Goal: Information Seeking & Learning: Learn about a topic

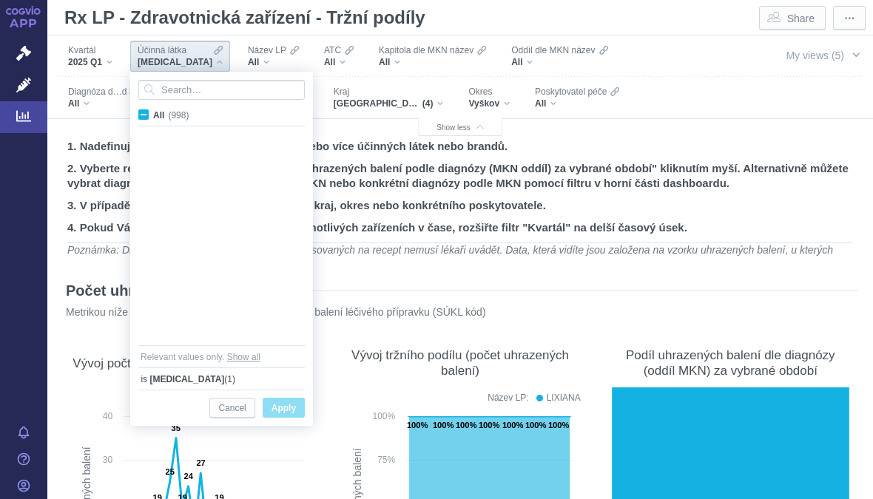
scroll to position [4796, 0]
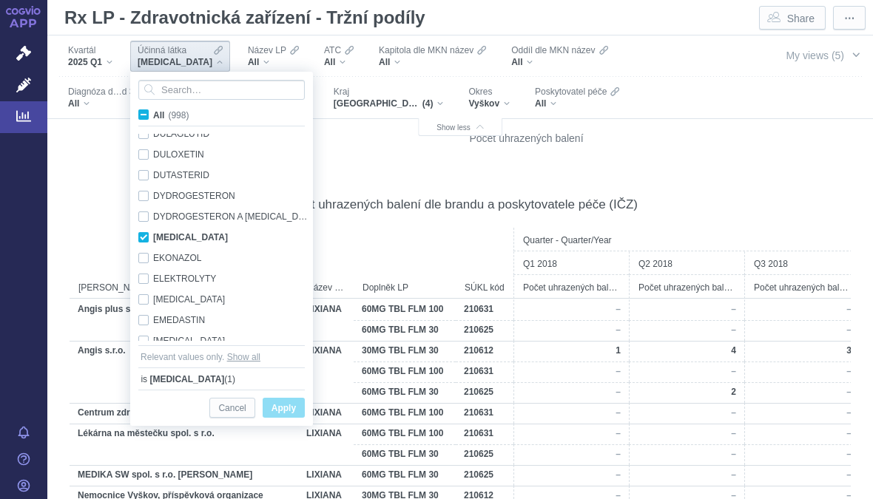
click at [144, 241] on div "EDOXABAN Only" at bounding box center [224, 237] width 186 height 21
checkbox input "false"
click at [229, 89] on input "Search attribute values" at bounding box center [221, 90] width 166 height 20
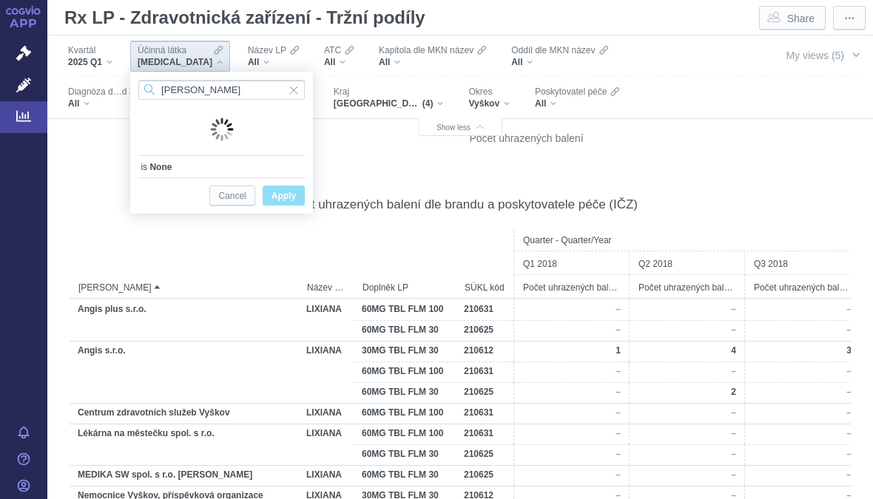
type input "T"
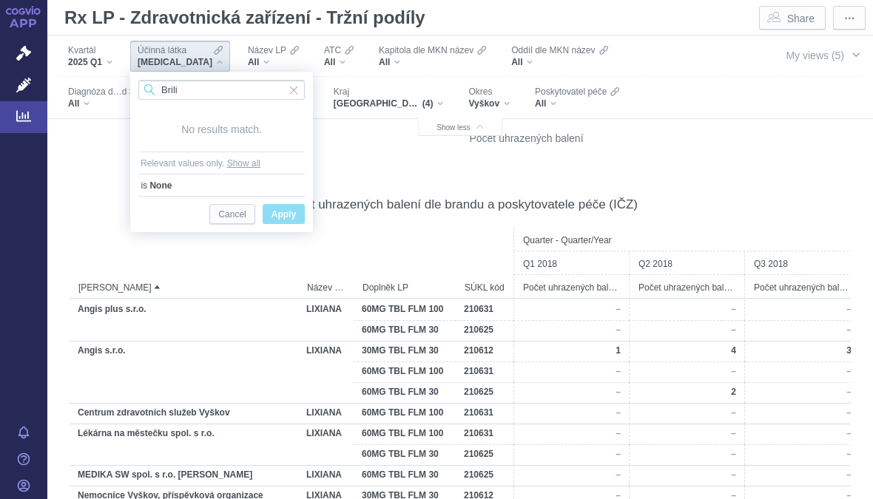
type input "Brili"
click at [297, 90] on span "Input clear" at bounding box center [294, 90] width 10 height 20
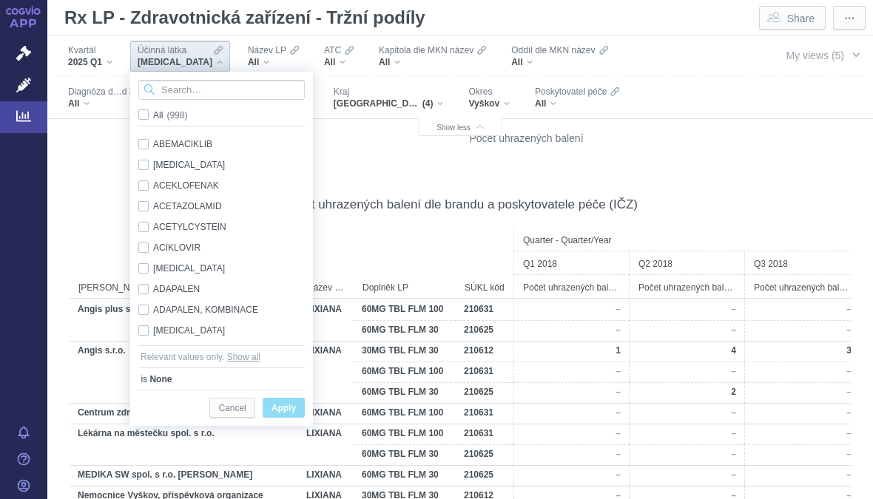
click at [217, 98] on input "Search attribute values" at bounding box center [221, 90] width 166 height 20
click at [205, 58] on div "Účinná látka EDOXABAN" at bounding box center [180, 56] width 100 height 31
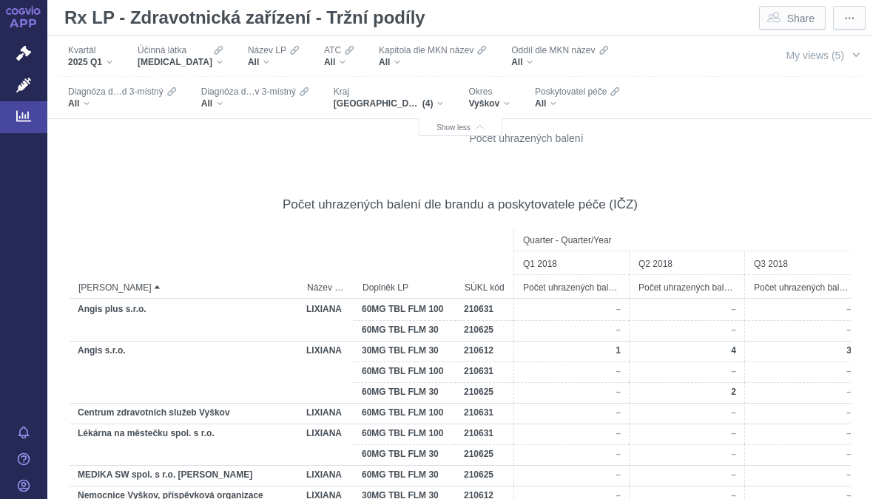
click at [196, 66] on div "EDOXABAN" at bounding box center [180, 62] width 85 height 12
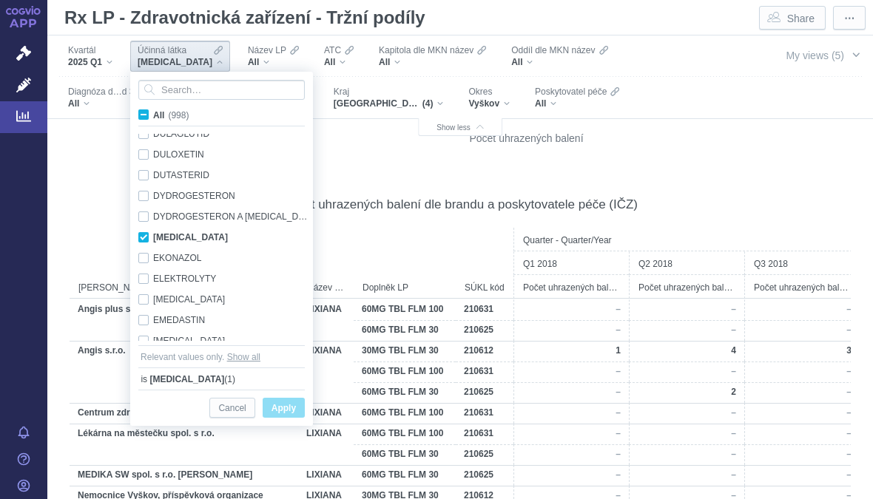
click at [153, 119] on span "All (998)" at bounding box center [171, 115] width 36 height 10
click at [153, 117] on input "All (998)" at bounding box center [158, 112] width 10 height 10
checkbox input "true"
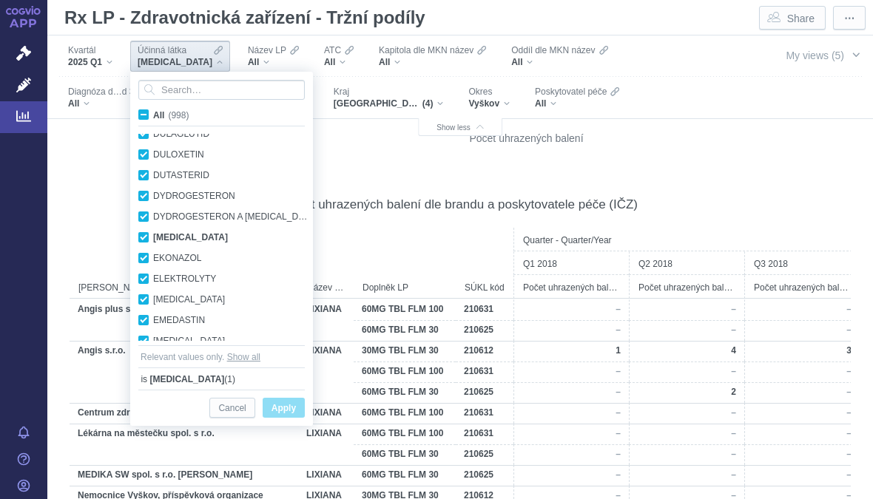
checkbox input "true"
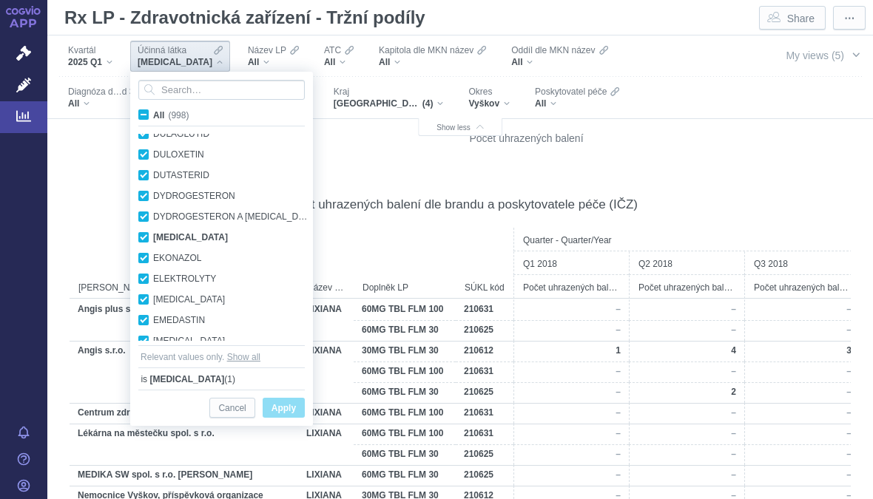
checkbox input "true"
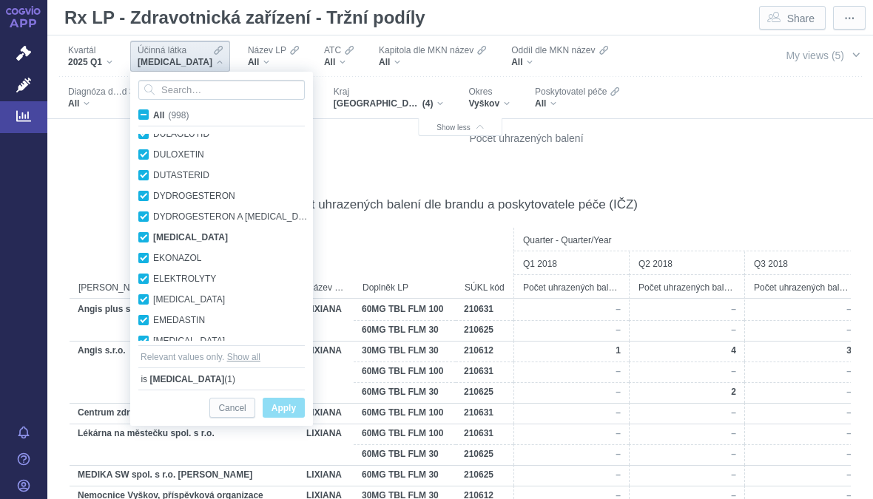
checkbox input "true"
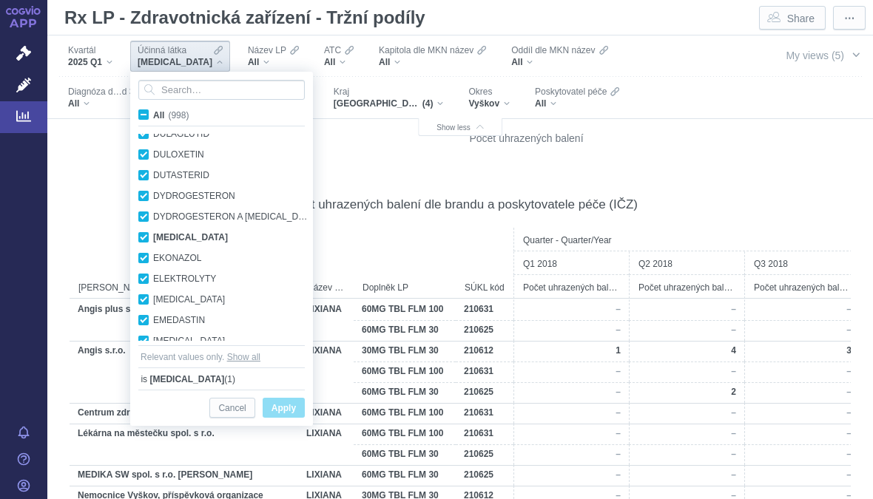
checkbox input "true"
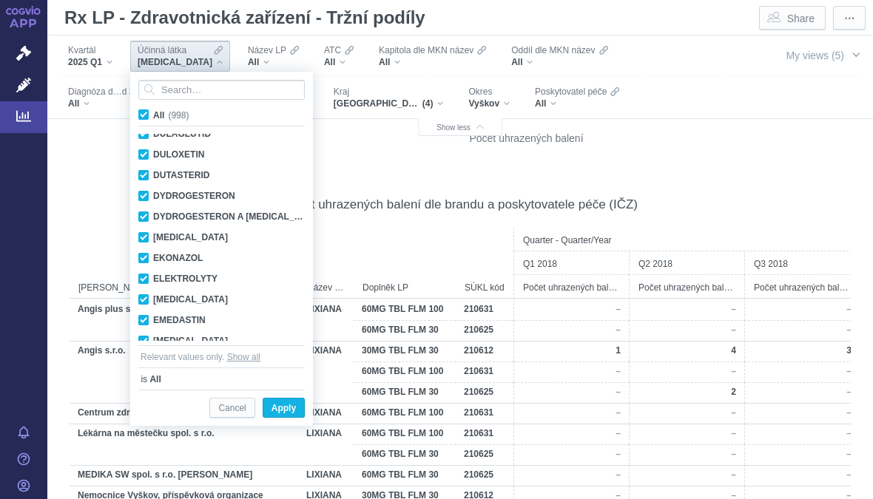
click at [147, 121] on label "All (998)" at bounding box center [166, 114] width 60 height 15
click at [153, 117] on input "All (998)" at bounding box center [158, 112] width 10 height 10
checkbox input "false"
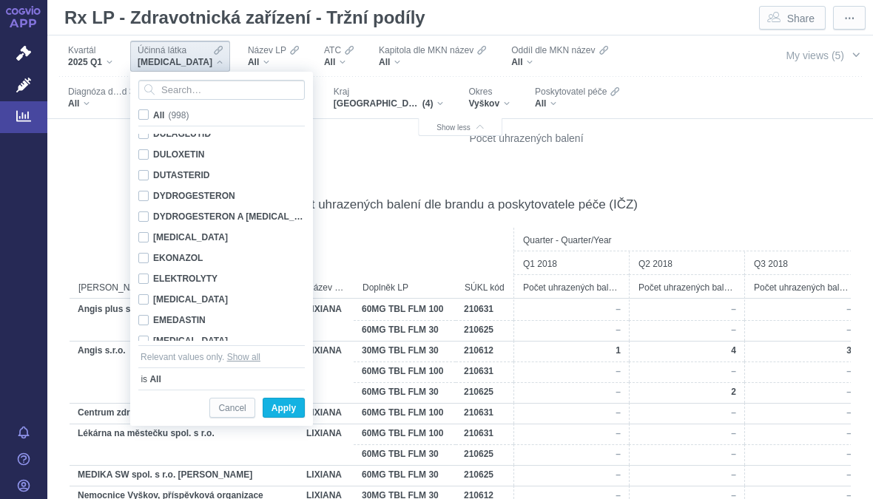
checkbox input "false"
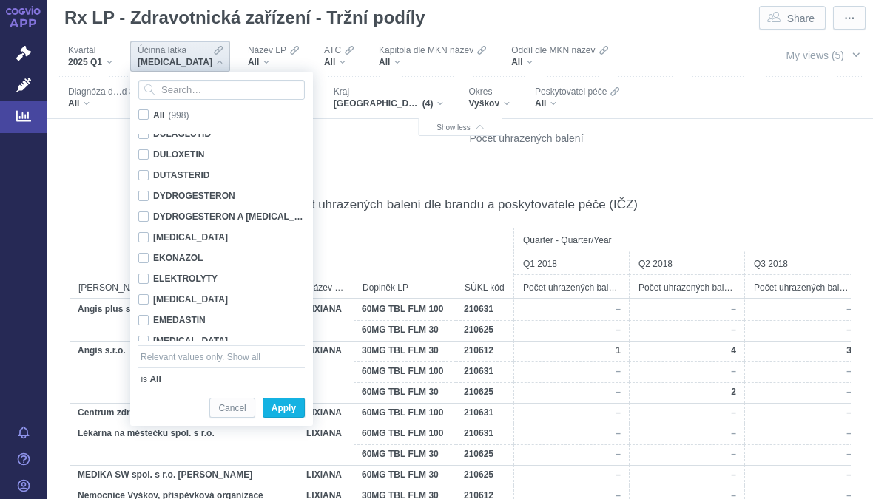
checkbox input "false"
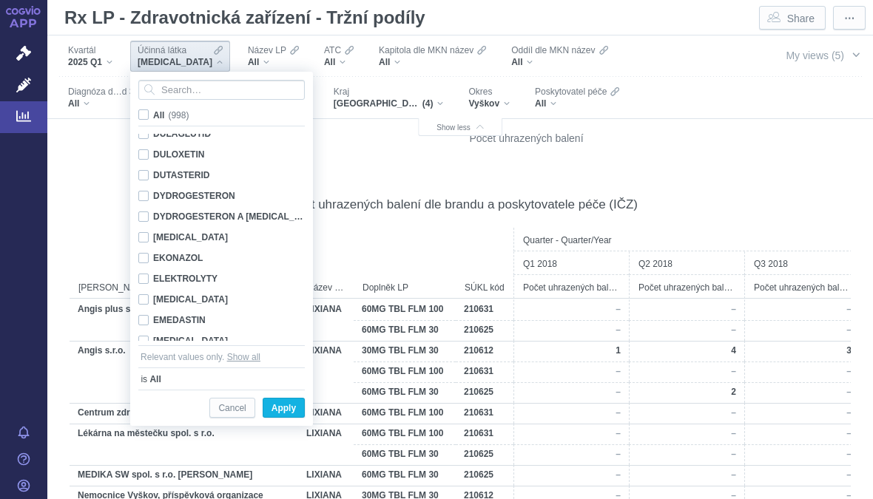
checkbox input "false"
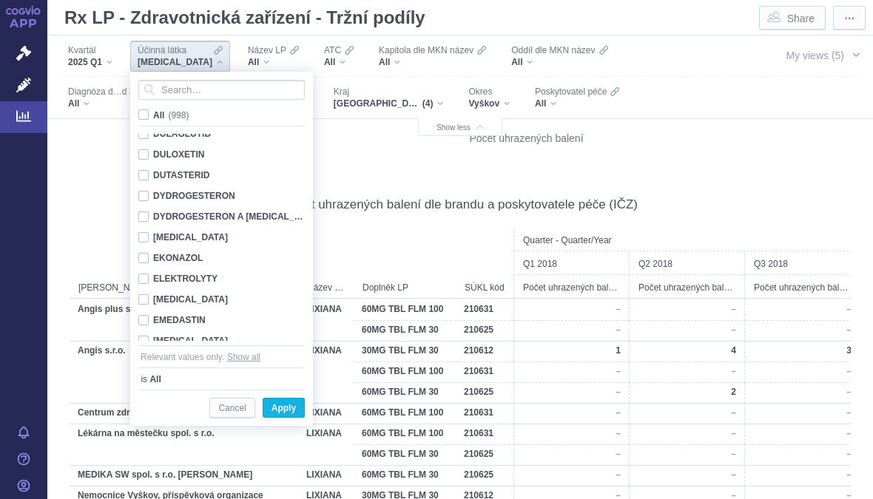
checkbox input "false"
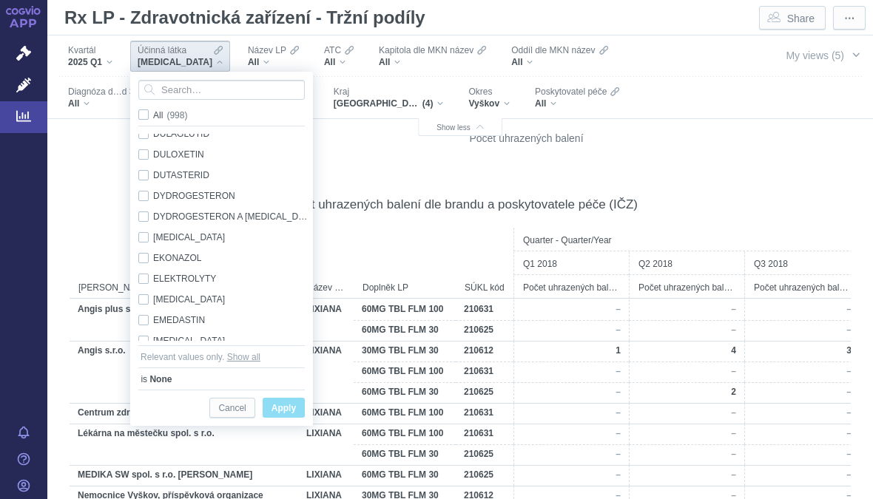
click at [294, 413] on span "Apply" at bounding box center [284, 409] width 24 height 18
click at [250, 58] on div "All" at bounding box center [273, 62] width 51 height 12
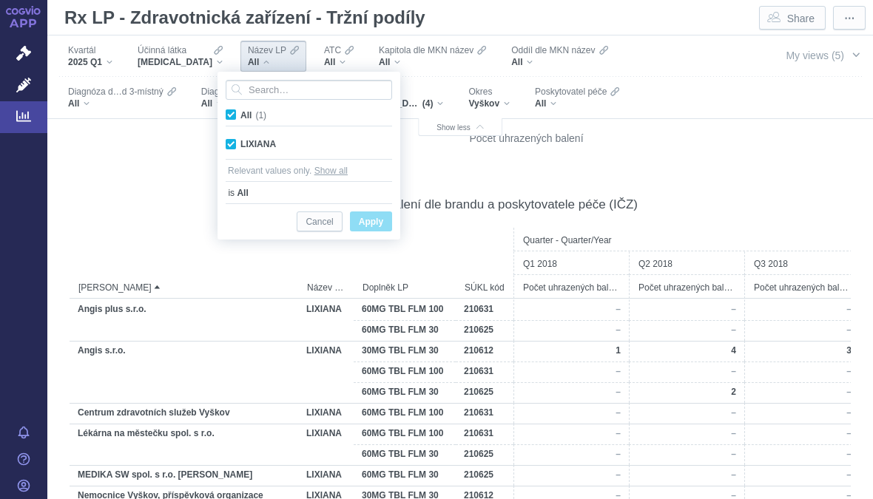
click at [180, 58] on span "EDOXABAN" at bounding box center [175, 62] width 75 height 12
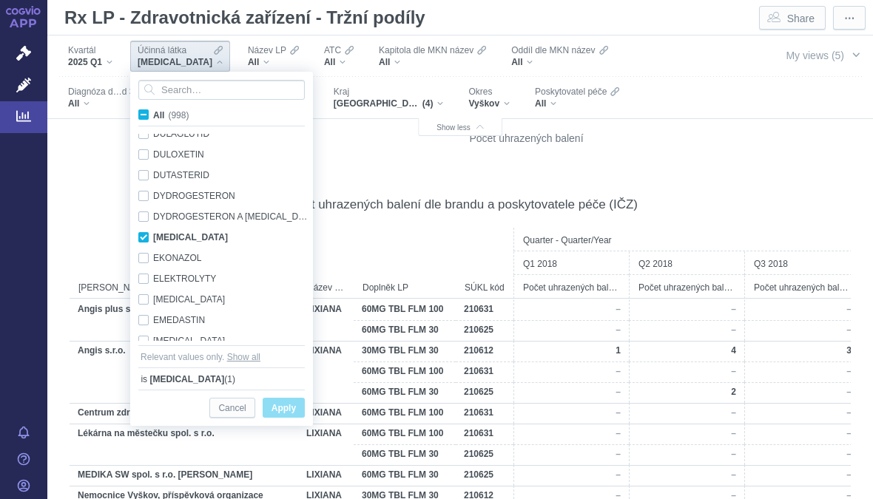
click at [153, 116] on span "All (998)" at bounding box center [171, 115] width 36 height 10
click at [153, 116] on input "All (998)" at bounding box center [158, 112] width 10 height 10
checkbox input "true"
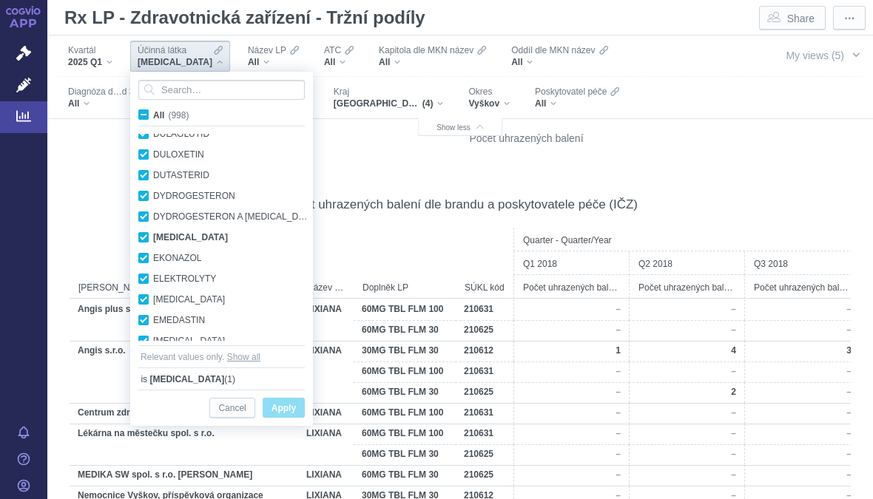
checkbox input "true"
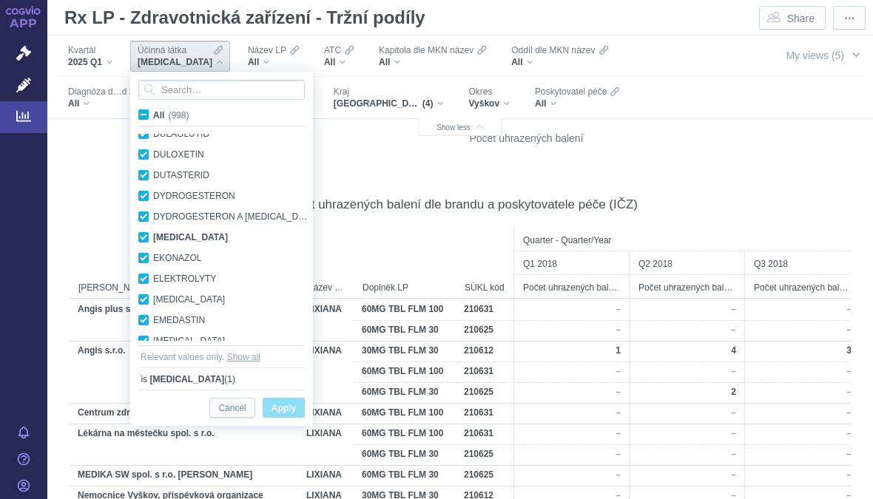
checkbox input "true"
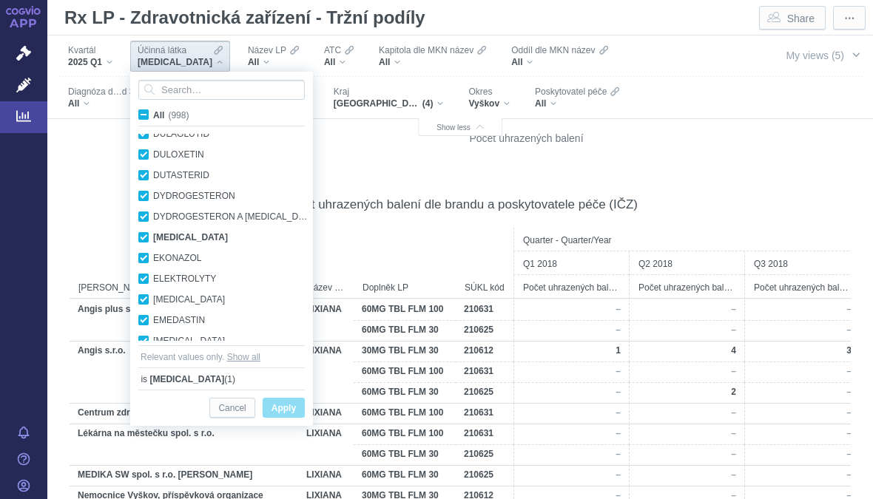
checkbox input "true"
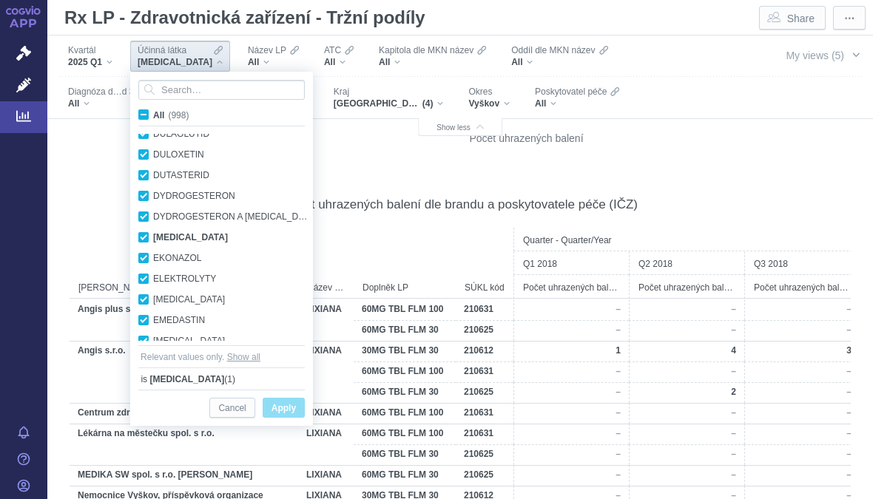
checkbox input "true"
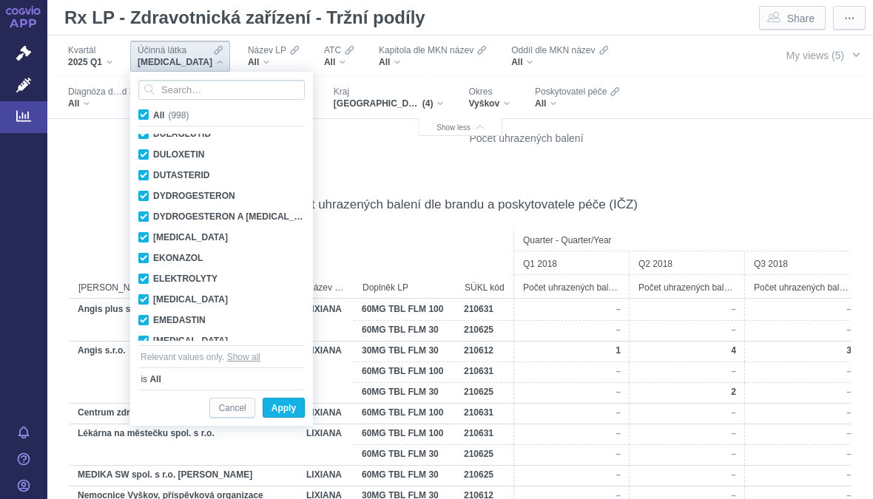
click at [148, 121] on label "All (998)" at bounding box center [166, 114] width 60 height 15
click at [153, 117] on input "All (998)" at bounding box center [158, 112] width 10 height 10
checkbox input "false"
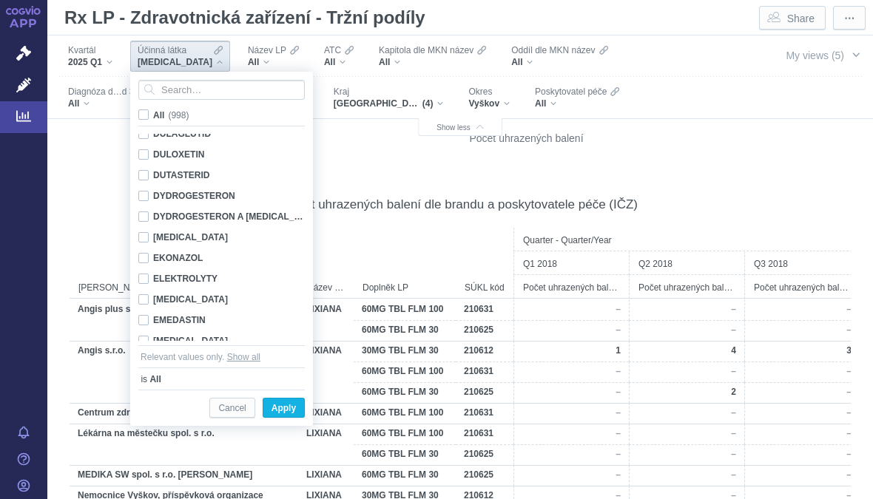
checkbox input "false"
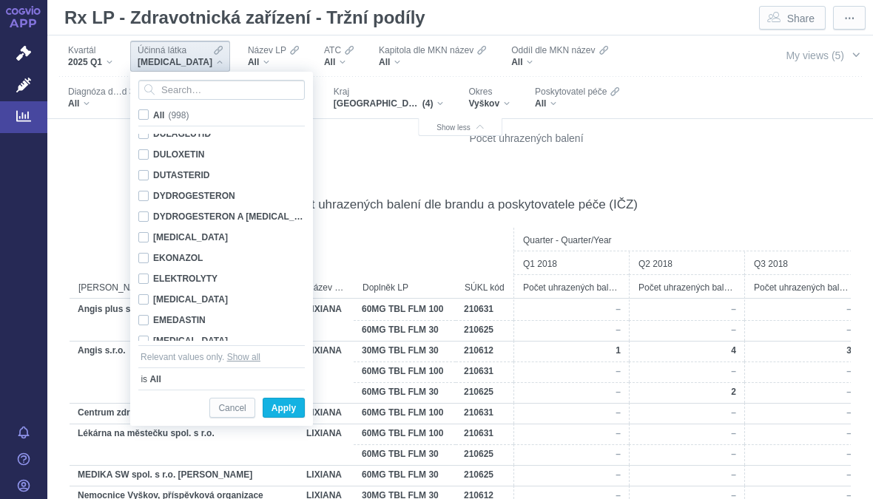
checkbox input "false"
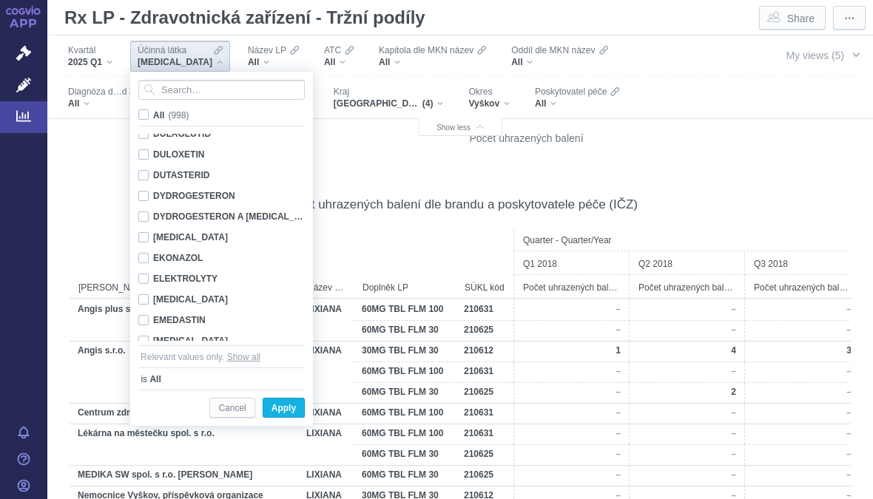
checkbox input "false"
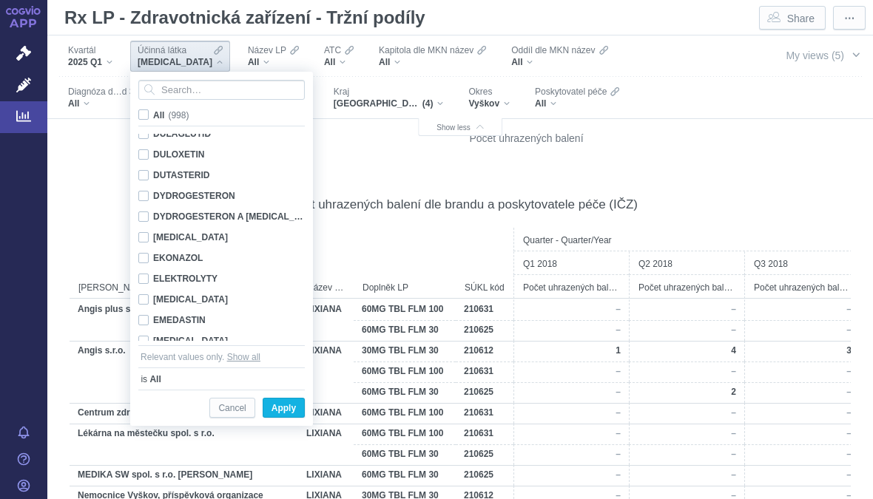
checkbox input "false"
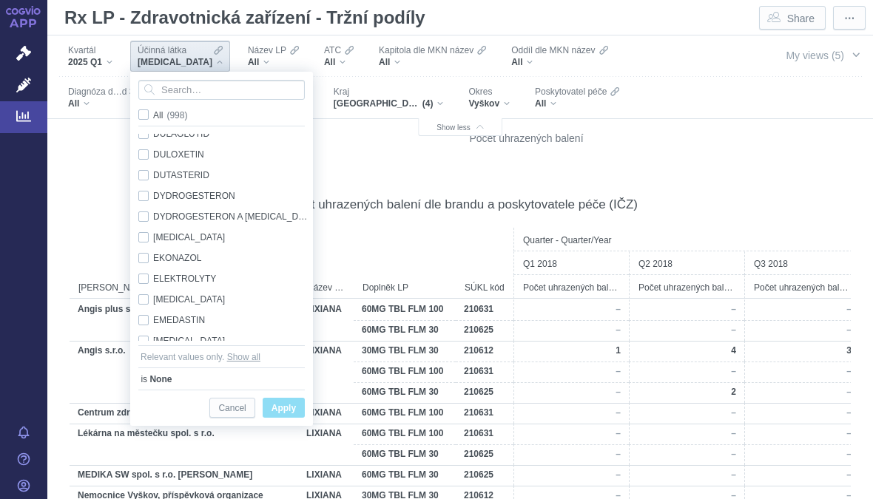
click at [285, 411] on span "Apply" at bounding box center [284, 409] width 24 height 18
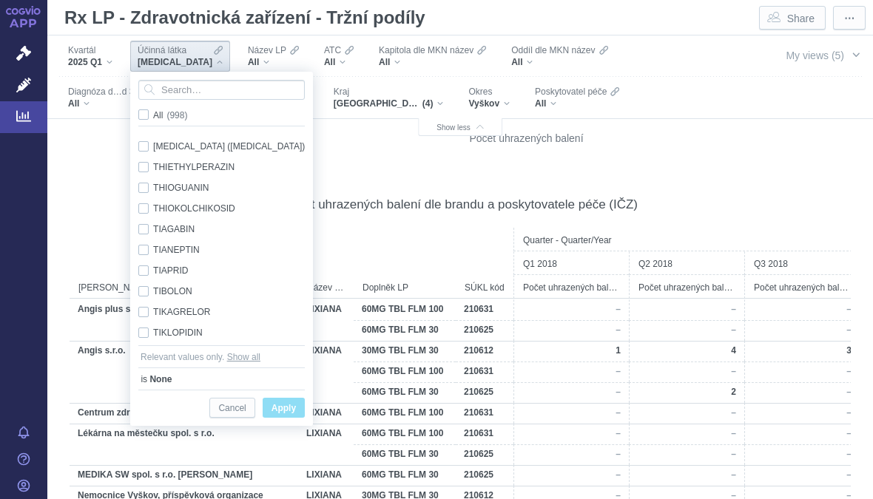
scroll to position [18771, 0]
click at [146, 314] on div "TIKAGRELOR Only" at bounding box center [224, 310] width 186 height 21
checkbox input "true"
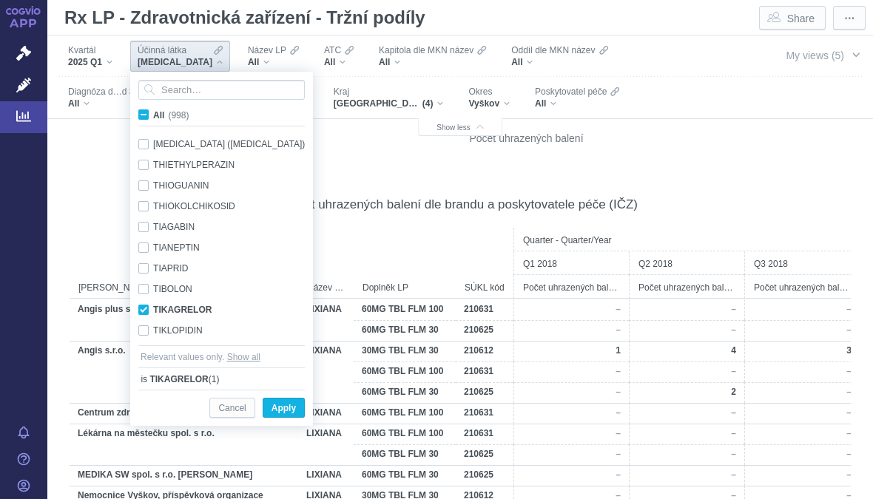
click at [0, 0] on span "Only" at bounding box center [0, 0] width 0 height 0
click at [291, 408] on span "Apply" at bounding box center [284, 409] width 24 height 18
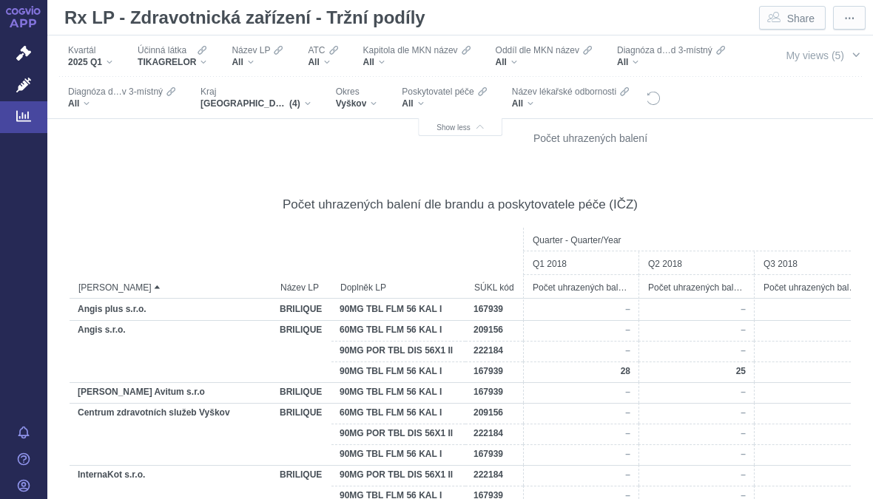
click at [368, 110] on div "Okres Vyškov" at bounding box center [357, 97] width 56 height 31
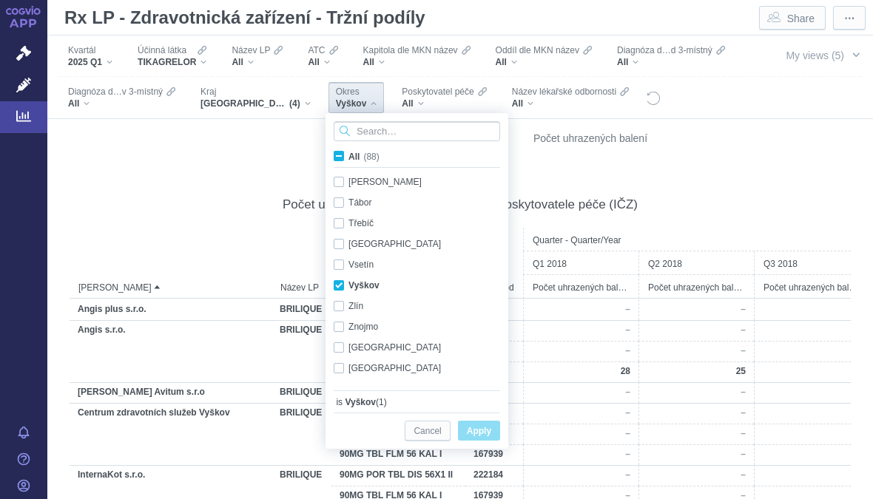
scroll to position [1523, 0]
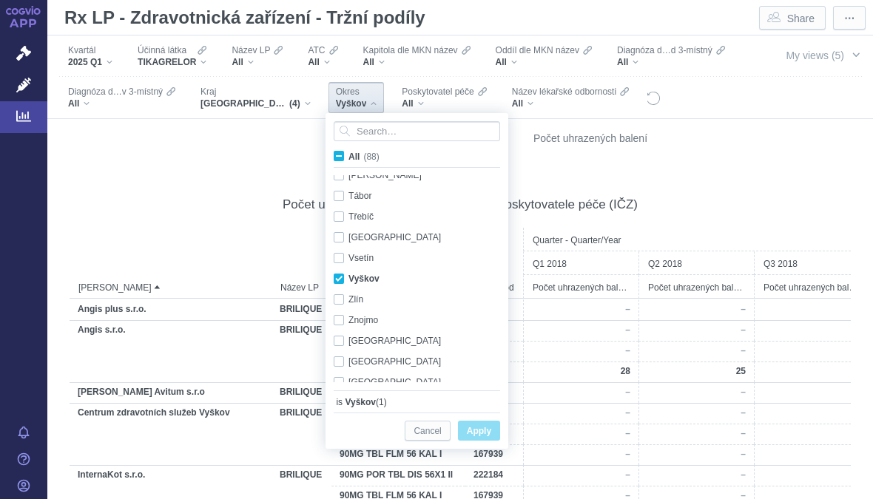
click at [349, 158] on span "All (88)" at bounding box center [364, 157] width 31 height 10
click at [349, 158] on input "All (88)" at bounding box center [354, 154] width 10 height 10
checkbox input "true"
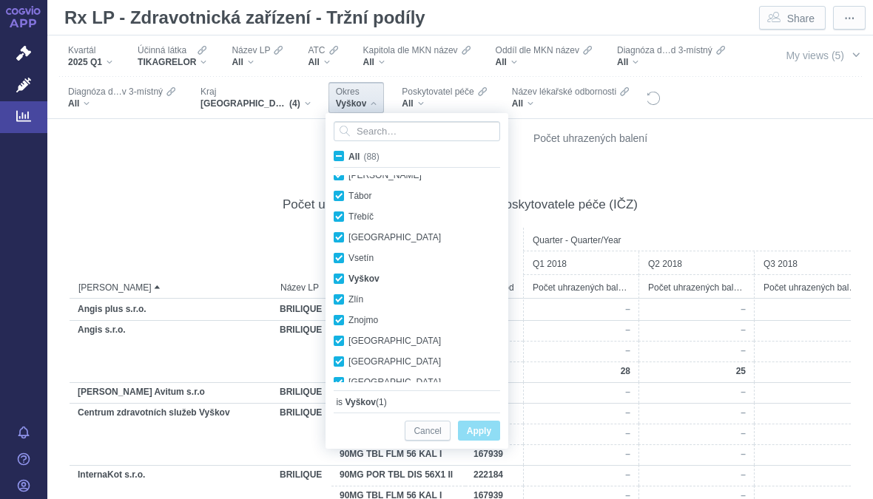
checkbox input "true"
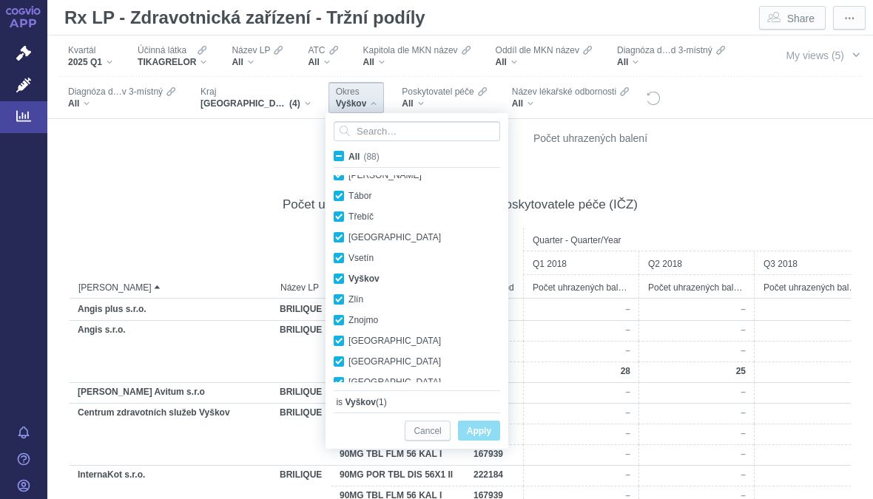
checkbox input "true"
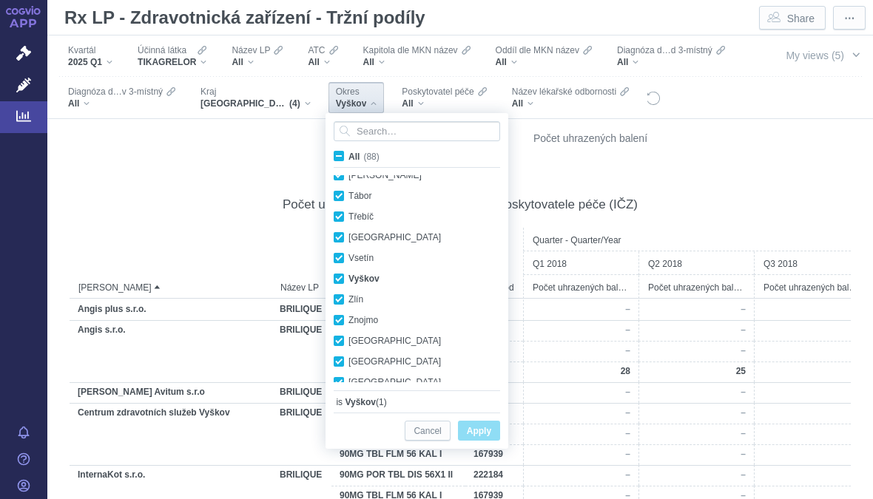
checkbox input "true"
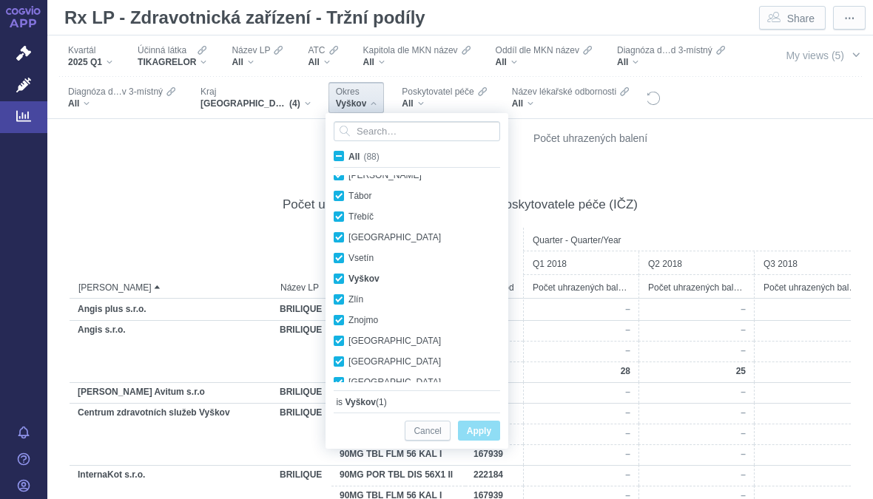
checkbox input "true"
click at [341, 163] on label "All (88)" at bounding box center [358, 156] width 55 height 15
click at [349, 158] on input "All (88)" at bounding box center [354, 154] width 10 height 10
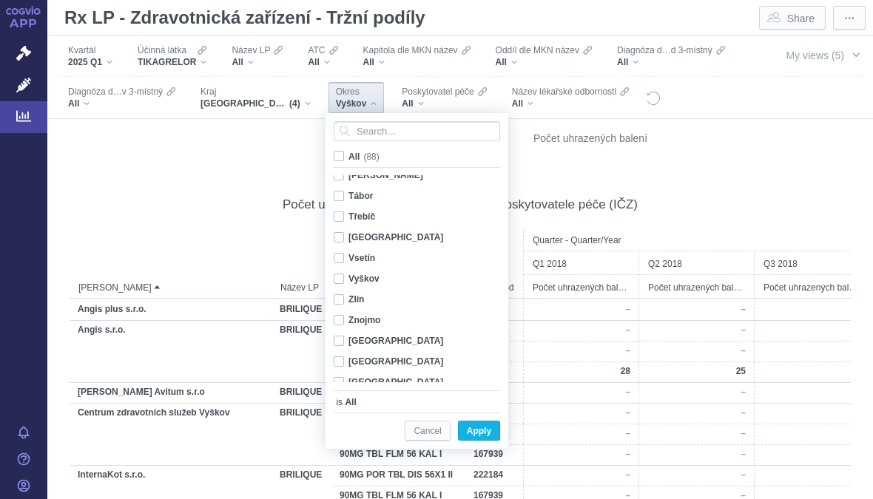
checkbox input "false"
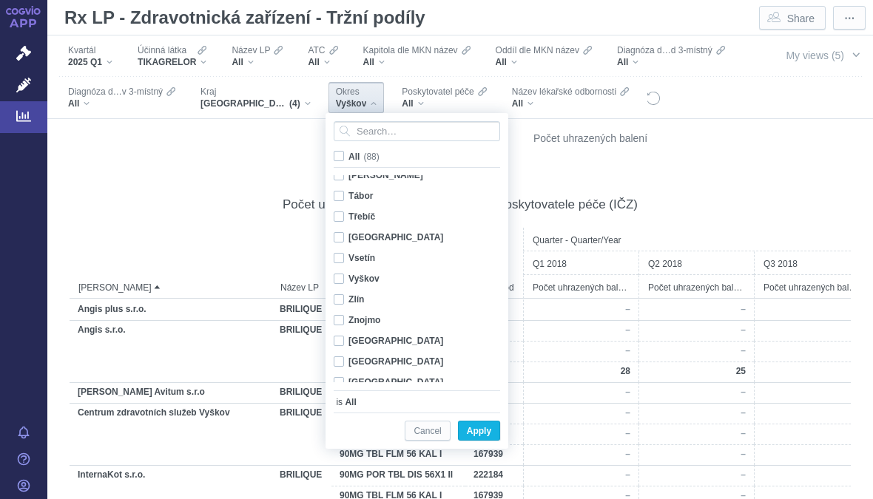
checkbox input "false"
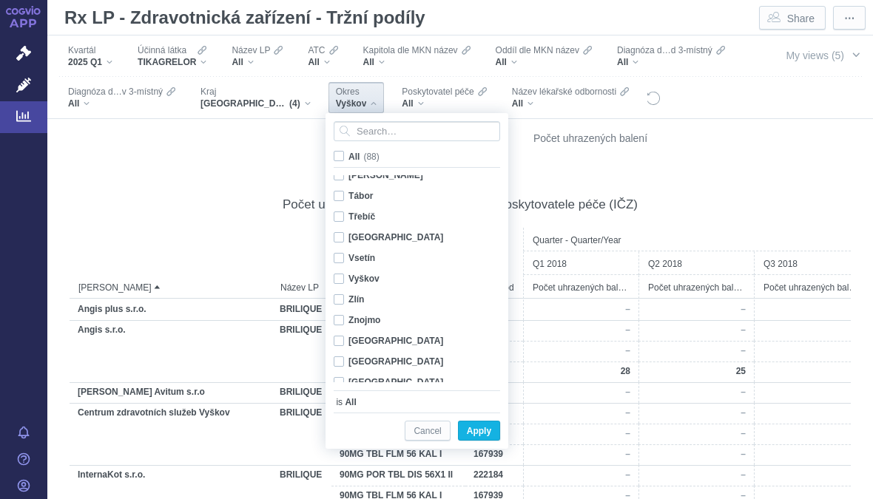
checkbox input "false"
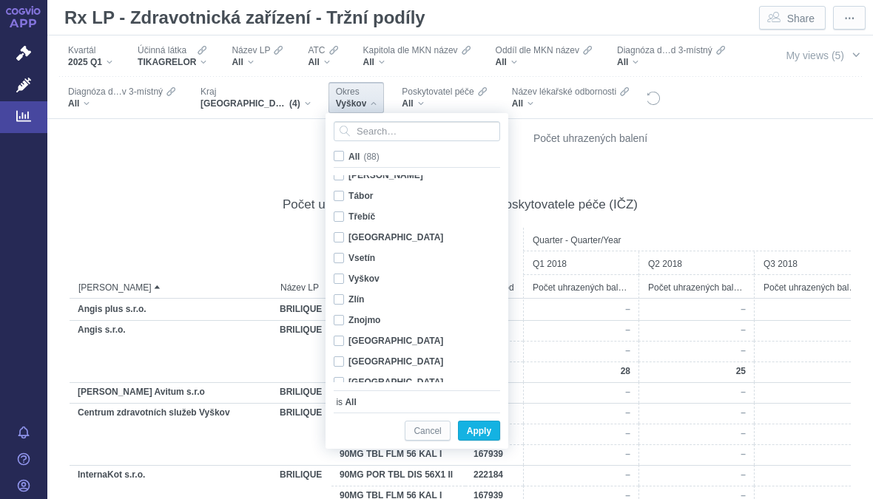
checkbox input "false"
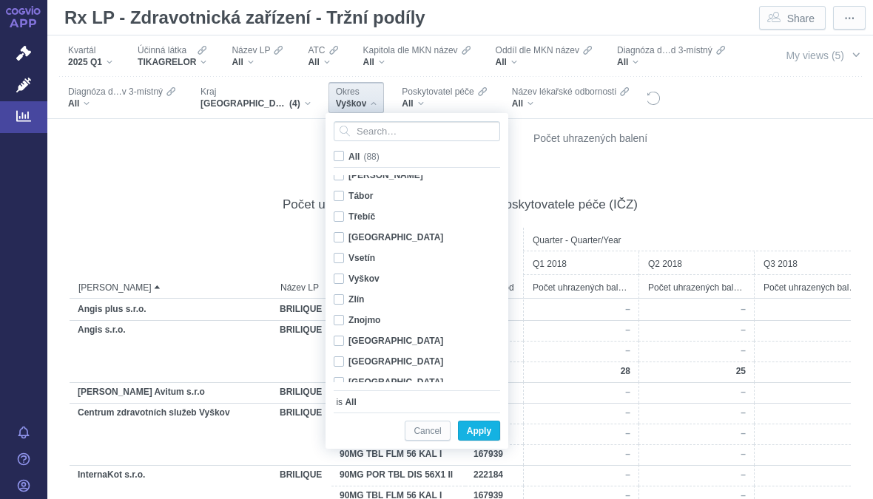
checkbox input "false"
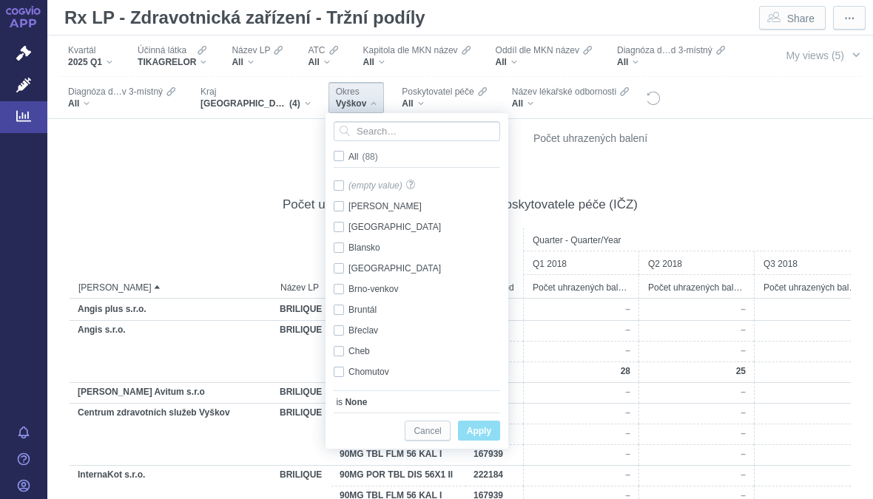
scroll to position [0, 0]
click at [0, 0] on span "Only" at bounding box center [0, 0] width 0 height 0
checkbox input "true"
click at [482, 433] on span "Apply" at bounding box center [479, 431] width 24 height 18
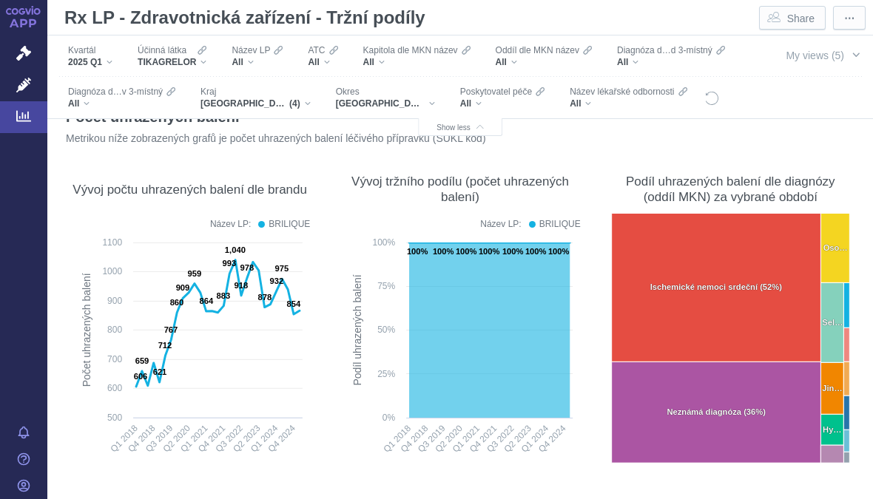
scroll to position [175, 0]
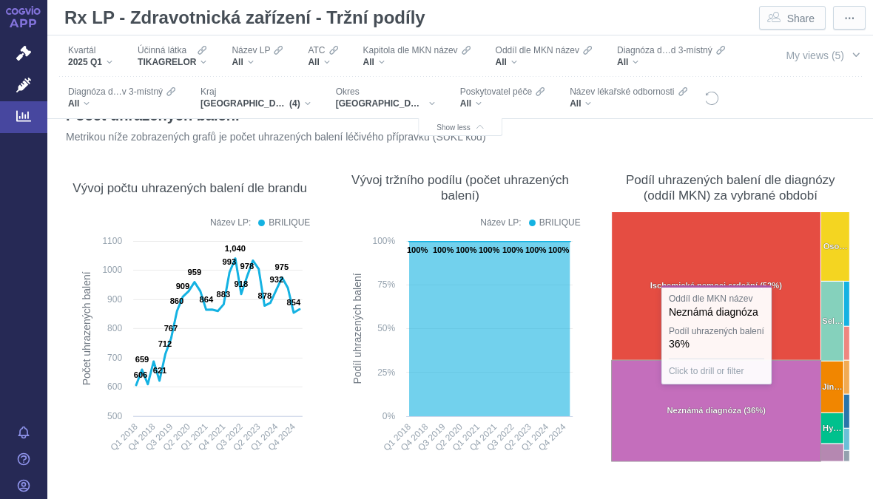
click at [701, 152] on div "Metrikou níže zobrazených grafů je počet uhrazených balení léčivého přípravku (…" at bounding box center [440, 141] width 756 height 28
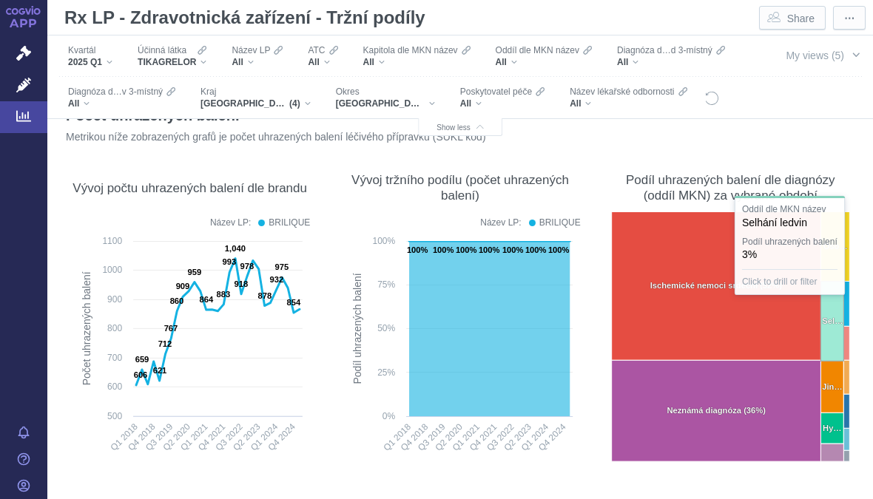
click at [830, 329] on rect at bounding box center [832, 322] width 23 height 80
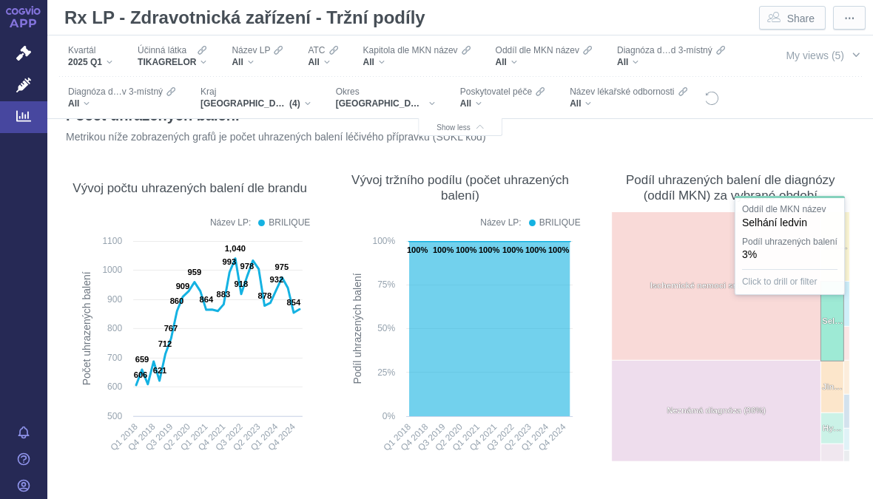
click at [835, 329] on rect at bounding box center [832, 322] width 23 height 80
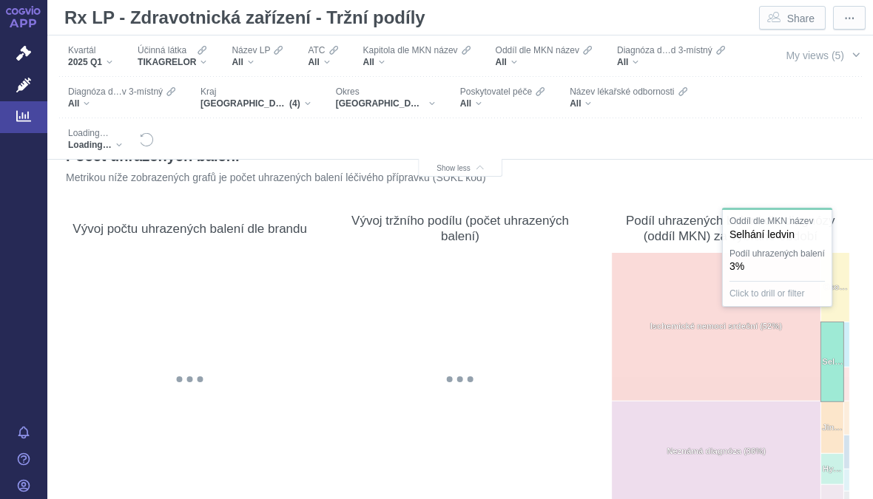
click at [827, 387] on rect at bounding box center [832, 363] width 23 height 80
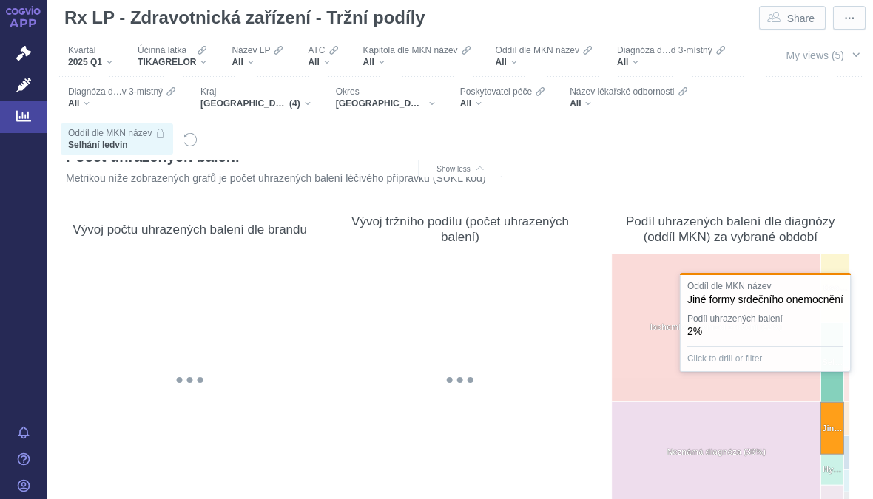
click at [834, 425] on text "Jiné formy srdečního onemocnění (2%) Jin…" at bounding box center [832, 428] width 20 height 9
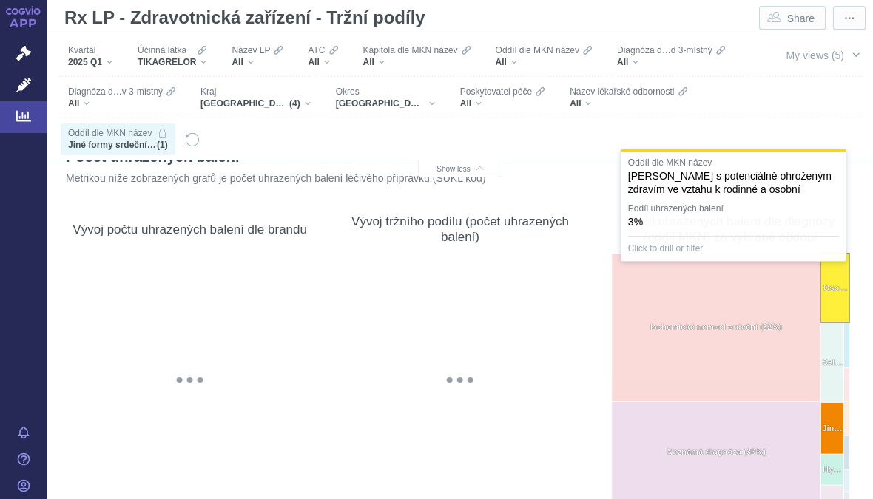
click at [842, 286] on text "Osoby s potenciálně ohroženým zdravím ve vztahu k rodinné a osobní anamnéze a n…" at bounding box center [836, 287] width 24 height 9
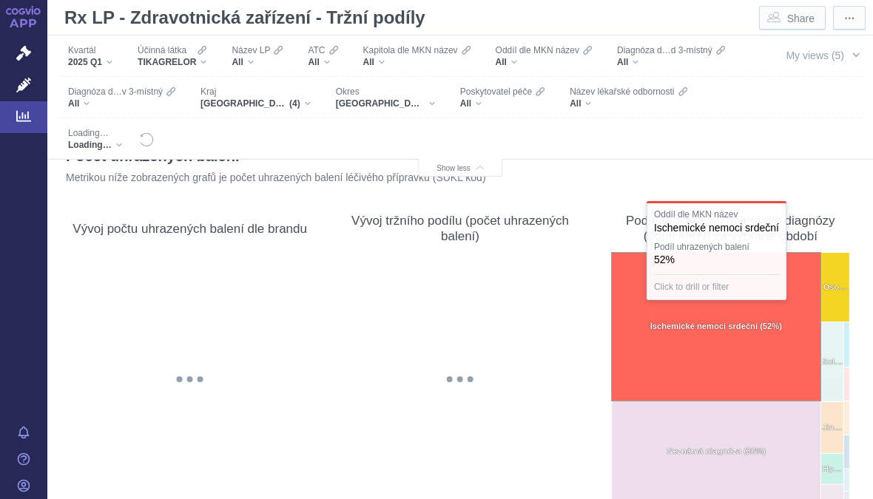
click at [762, 356] on rect at bounding box center [715, 327] width 209 height 149
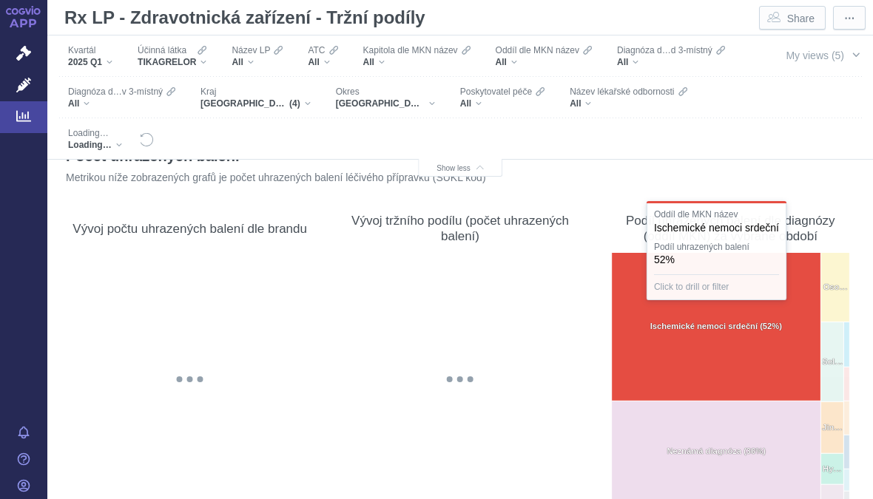
click at [556, 449] on div "@keyframes GDC-pop { 0%, 80%, 100% { transform: scale(0); } 40% { transform: sc…" at bounding box center [460, 379] width 240 height 255
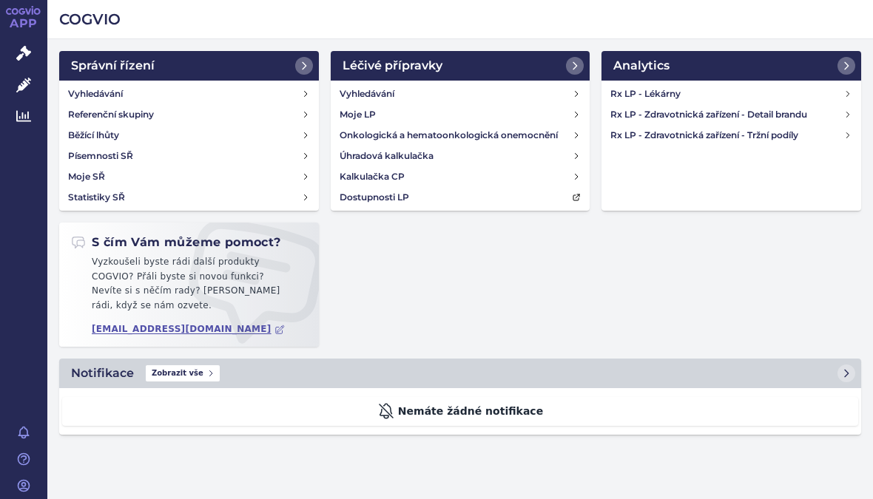
click at [833, 112] on h4 "Rx LP - Zdravotnická zařízení - Detail brandu" at bounding box center [726, 114] width 233 height 15
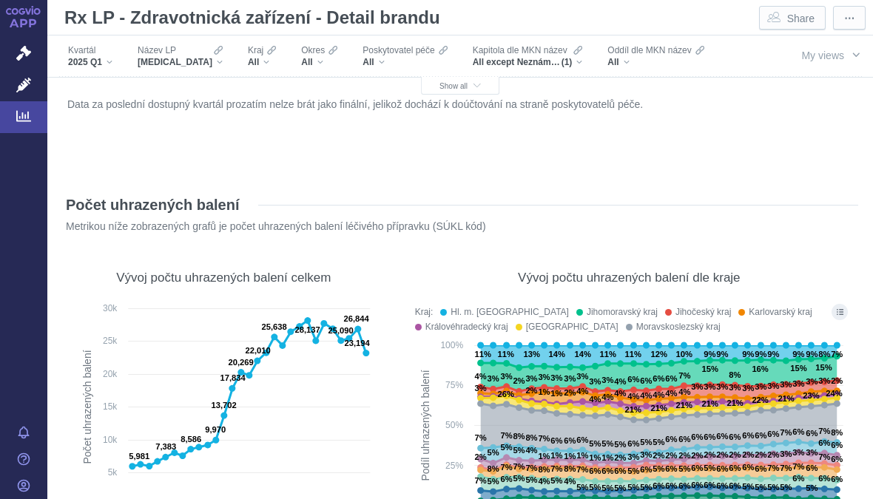
click at [186, 65] on div "[MEDICAL_DATA]" at bounding box center [180, 62] width 85 height 12
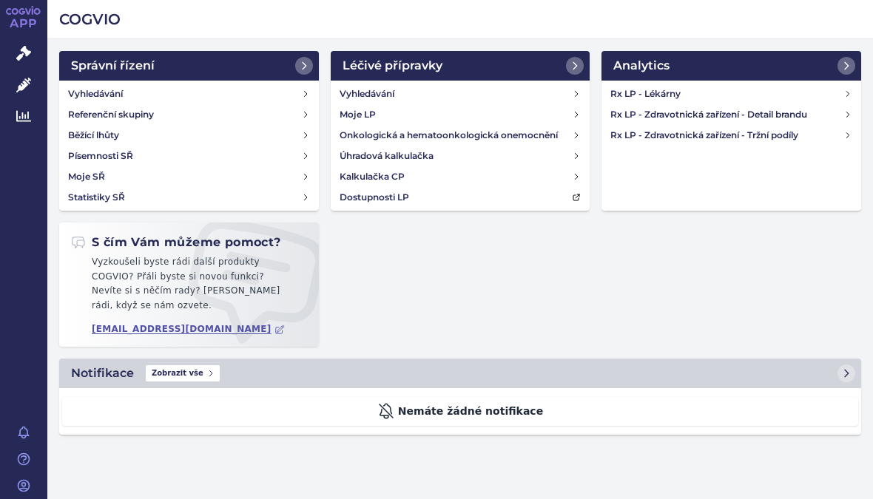
click at [834, 139] on h4 "Rx LP - Zdravotnická zařízení - Tržní podíly" at bounding box center [726, 135] width 233 height 15
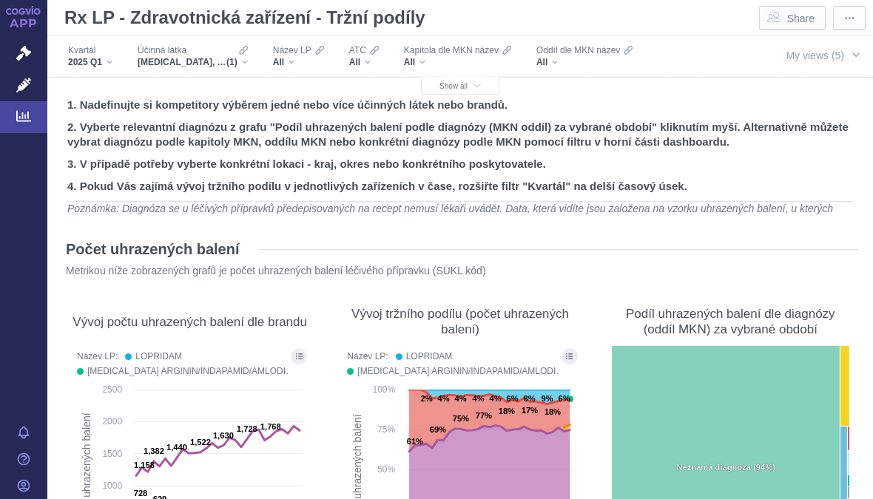
click at [248, 57] on div "PERINDOPRIL, AMLODIPIN A INDAPAMID (1)" at bounding box center [193, 62] width 110 height 12
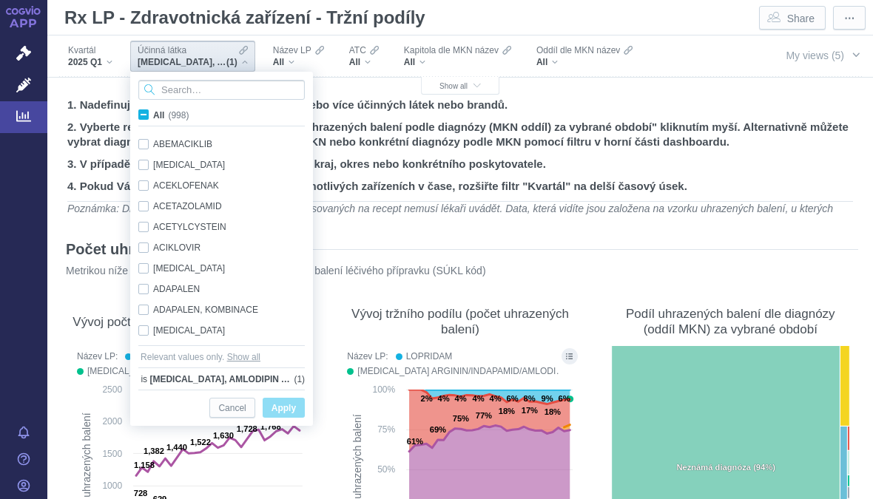
click at [220, 96] on input "Search attribute values" at bounding box center [221, 90] width 166 height 20
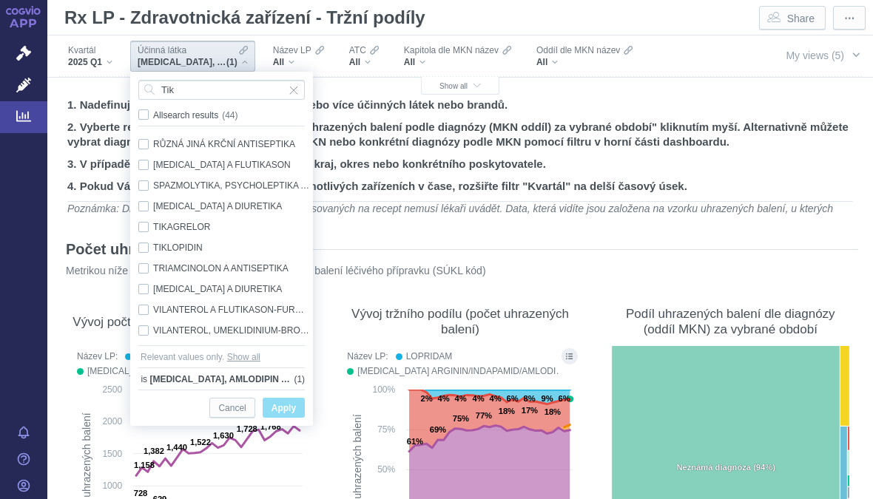
scroll to position [704, 0]
type input "Tik"
click at [146, 223] on div "TIKAGRELOR Only" at bounding box center [224, 227] width 186 height 21
checkbox input "true"
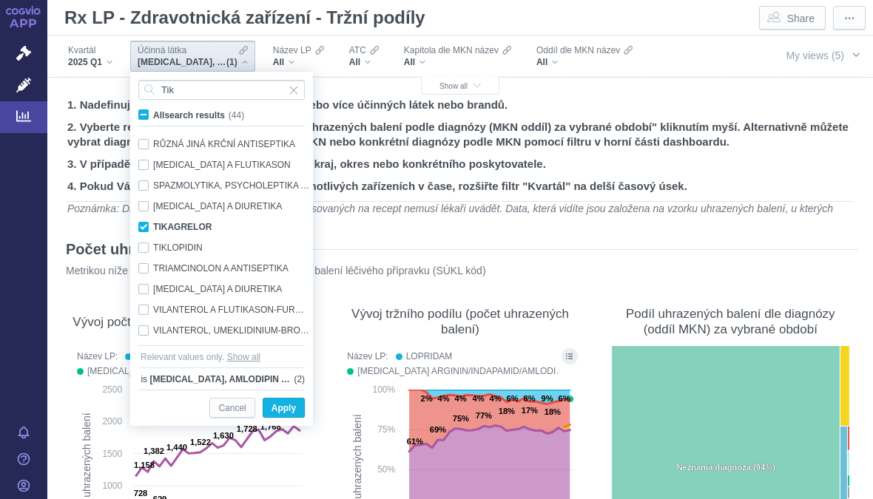
click at [0, 0] on span "Only" at bounding box center [0, 0] width 0 height 0
click at [292, 412] on span "Apply" at bounding box center [284, 409] width 24 height 18
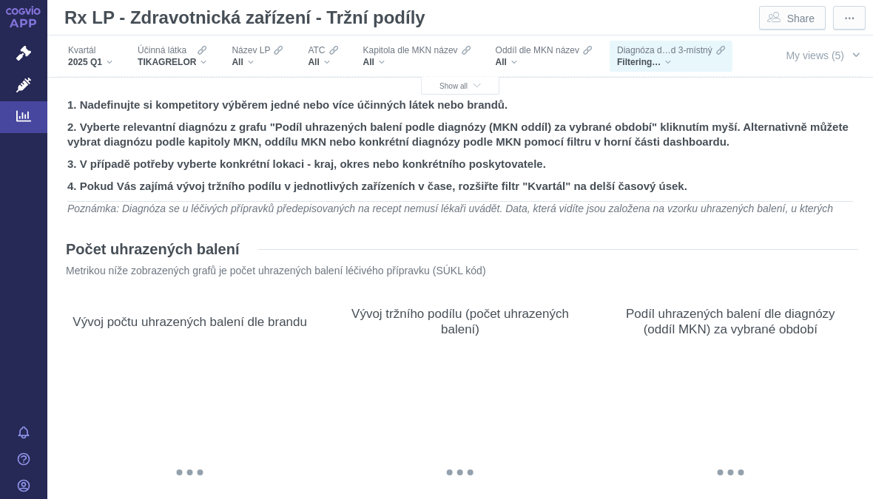
click at [251, 68] on div "Název LP All" at bounding box center [257, 56] width 66 height 31
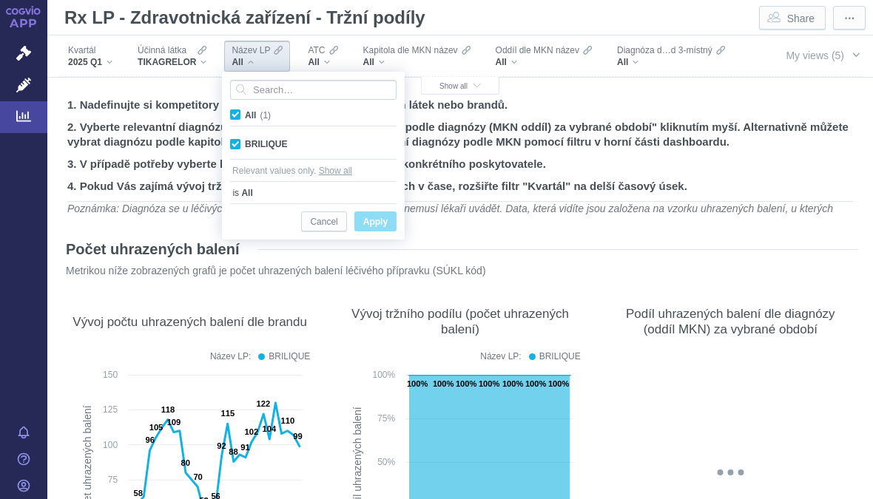
click at [377, 226] on span "Apply" at bounding box center [375, 222] width 24 height 18
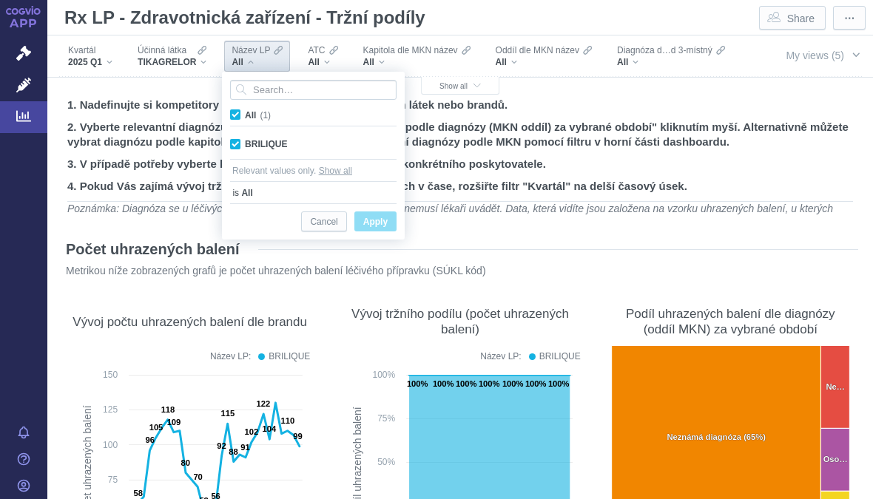
click at [458, 89] on span "Show all" at bounding box center [460, 86] width 41 height 8
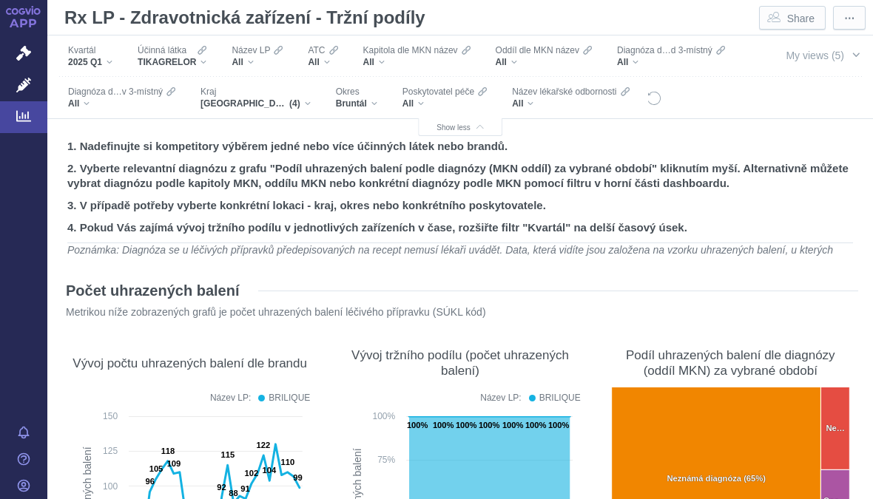
click at [370, 104] on div "Bruntál" at bounding box center [356, 104] width 41 height 12
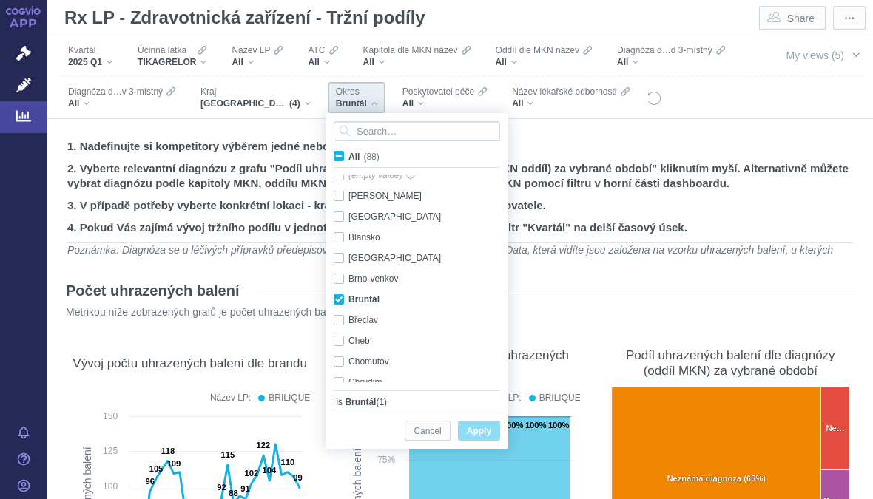
scroll to position [10, 0]
click at [340, 264] on div "Brno-město Only" at bounding box center [419, 259] width 186 height 21
checkbox input "true"
click at [344, 302] on div "Bruntál Only" at bounding box center [419, 300] width 186 height 21
checkbox input "false"
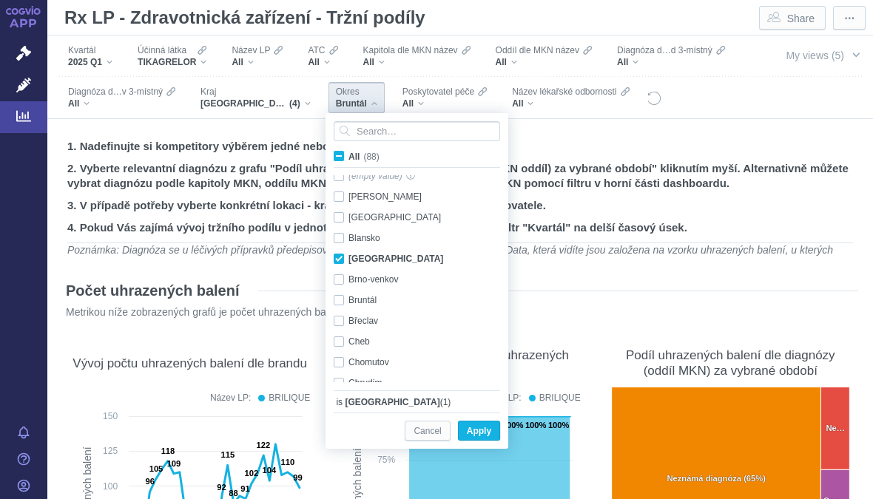
click at [482, 426] on span "Apply" at bounding box center [479, 431] width 24 height 18
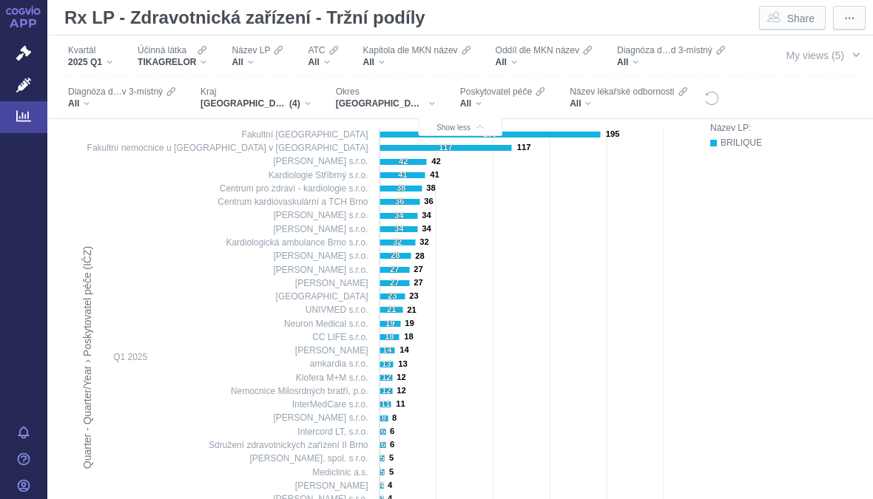
scroll to position [586, 0]
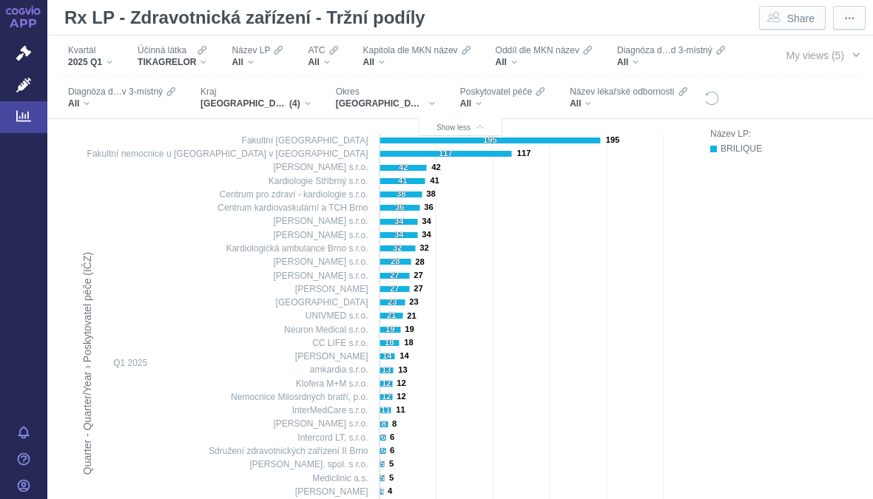
click at [202, 60] on div "TIKAGRELOR" at bounding box center [172, 62] width 69 height 12
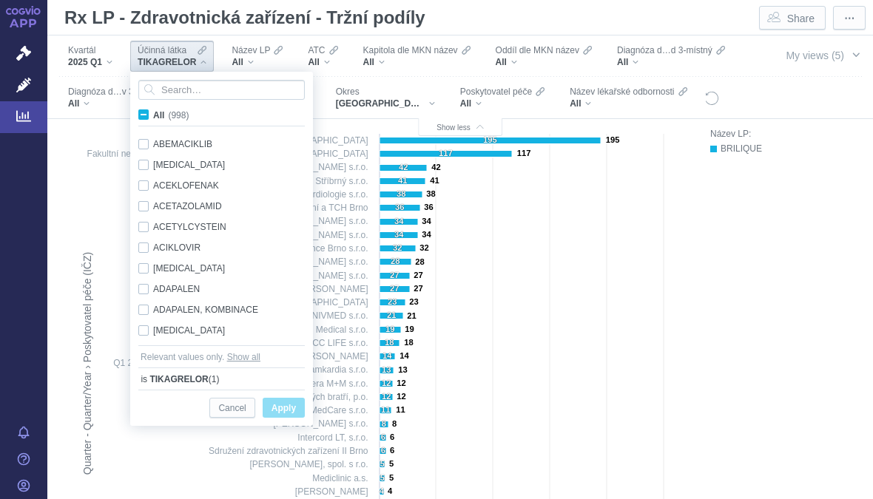
click at [203, 86] on input "Search attribute values" at bounding box center [221, 90] width 166 height 20
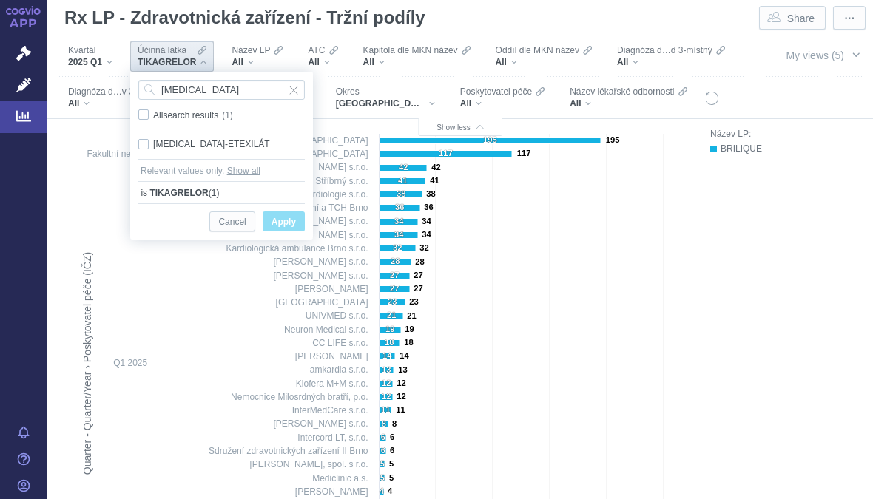
type input "Dabigatran"
click at [0, 0] on span "Only" at bounding box center [0, 0] width 0 height 0
checkbox input "true"
click at [295, 227] on span "Apply" at bounding box center [284, 222] width 24 height 18
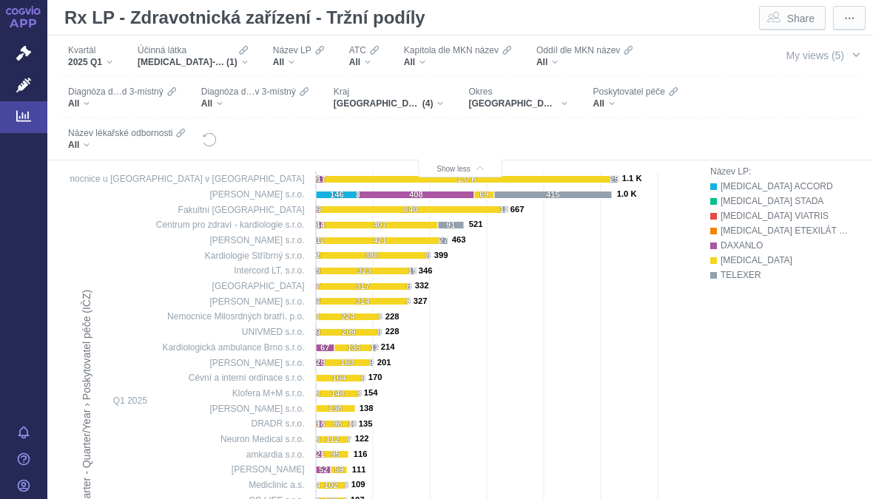
scroll to position [587, 0]
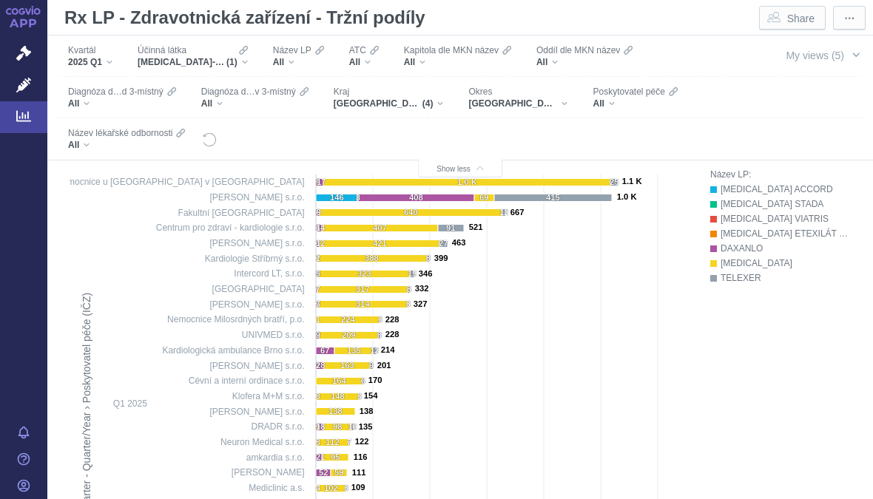
click at [245, 62] on div "DABIGATRAN-ETEXILÁT (1)" at bounding box center [193, 62] width 110 height 12
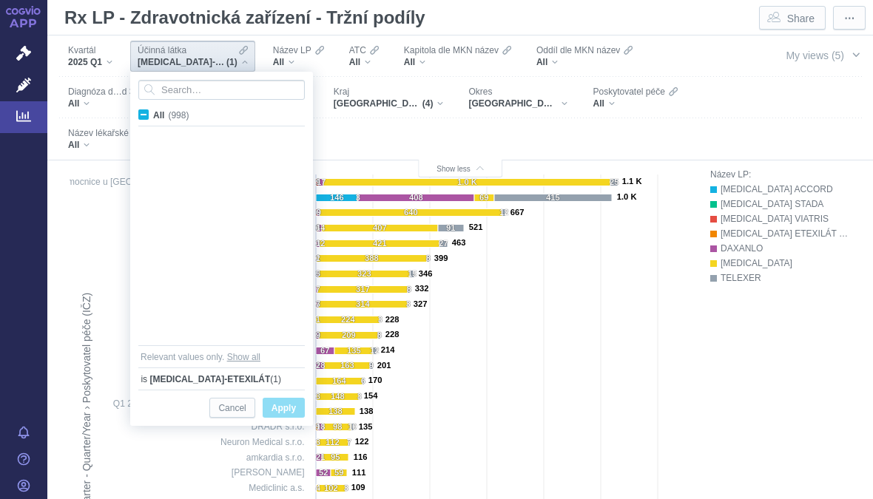
scroll to position [3532, 0]
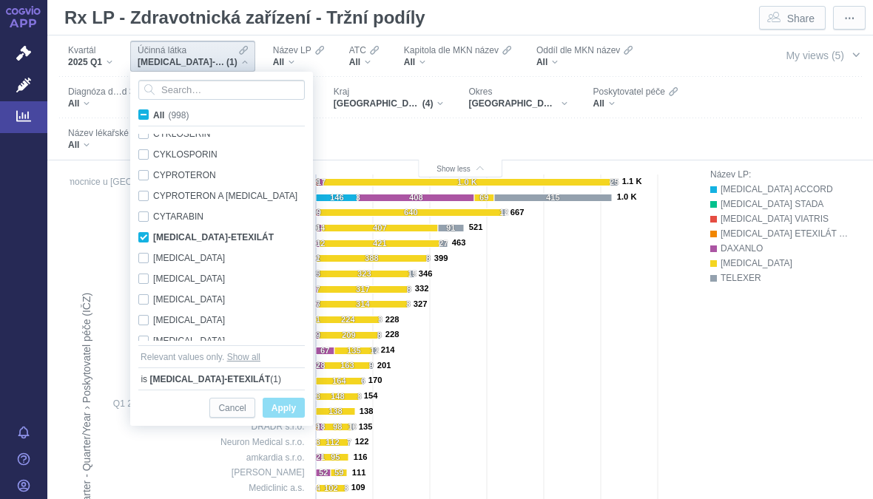
click at [216, 98] on input "Search attribute values" at bounding box center [221, 90] width 166 height 20
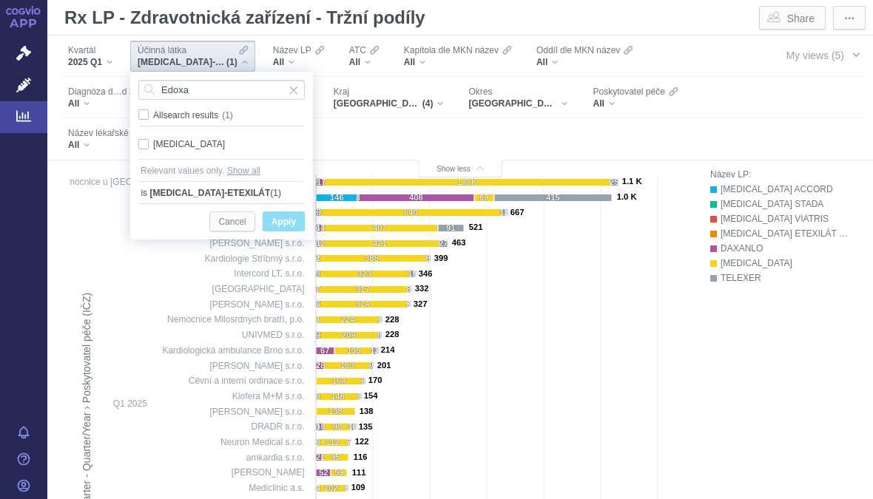
type input "Edoxa"
click at [0, 0] on span "Only" at bounding box center [0, 0] width 0 height 0
checkbox input "true"
click at [294, 220] on span "Apply" at bounding box center [284, 222] width 24 height 18
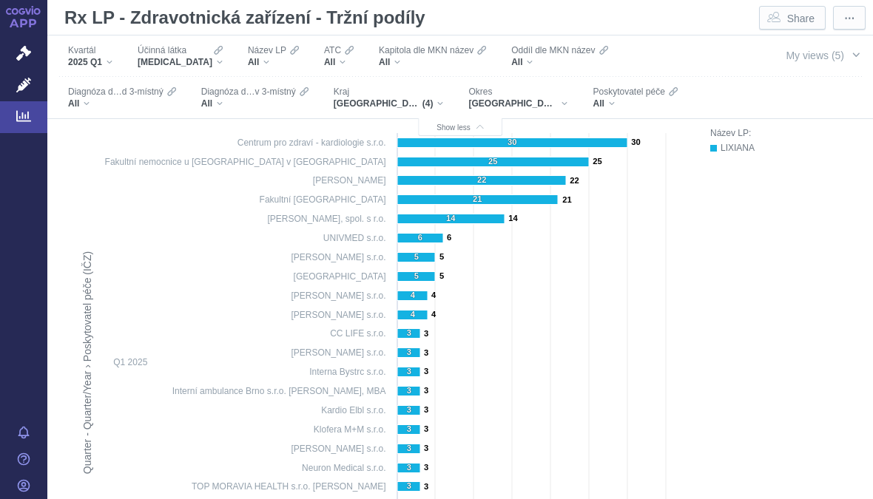
click at [201, 64] on div "EDOXABAN" at bounding box center [180, 62] width 85 height 12
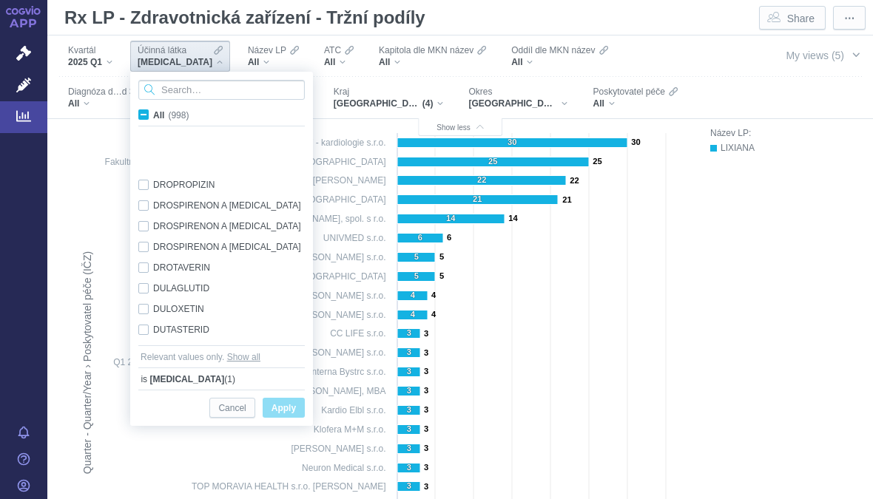
scroll to position [4796, 0]
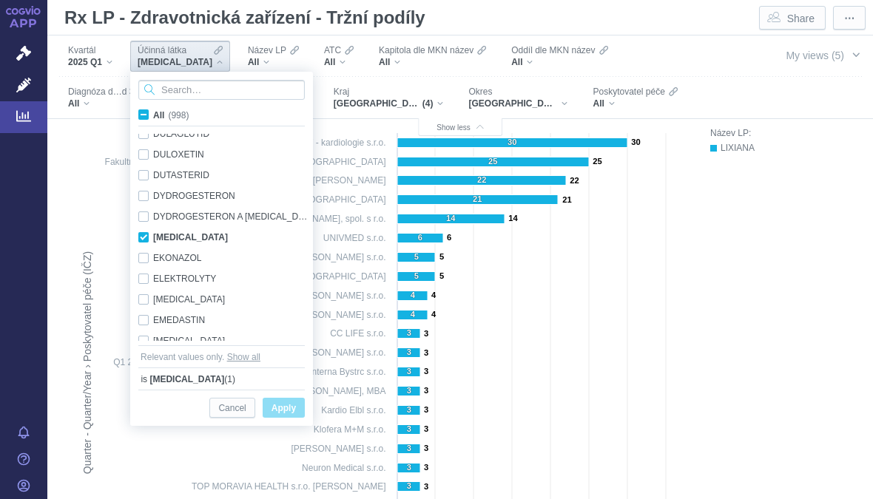
click at [241, 91] on input "Search attribute values" at bounding box center [221, 90] width 166 height 20
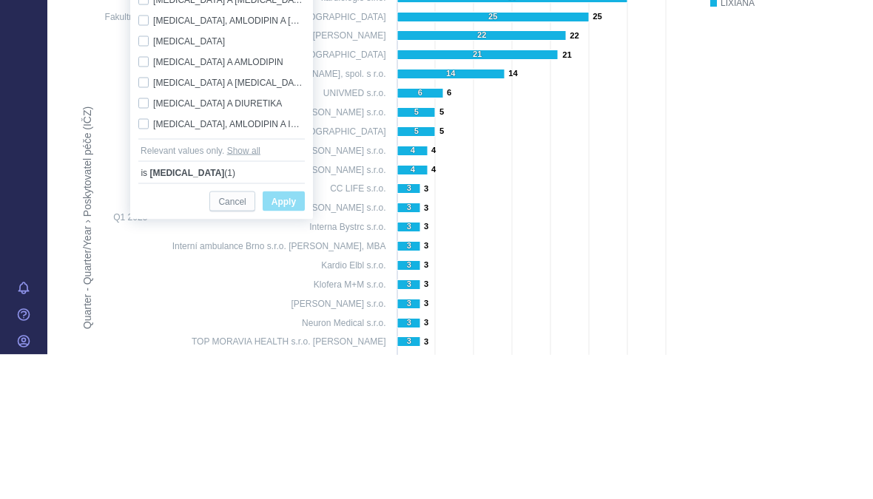
type input "Perindopril"
click at [0, 0] on span "Only" at bounding box center [0, 0] width 0 height 0
checkbox input "true"
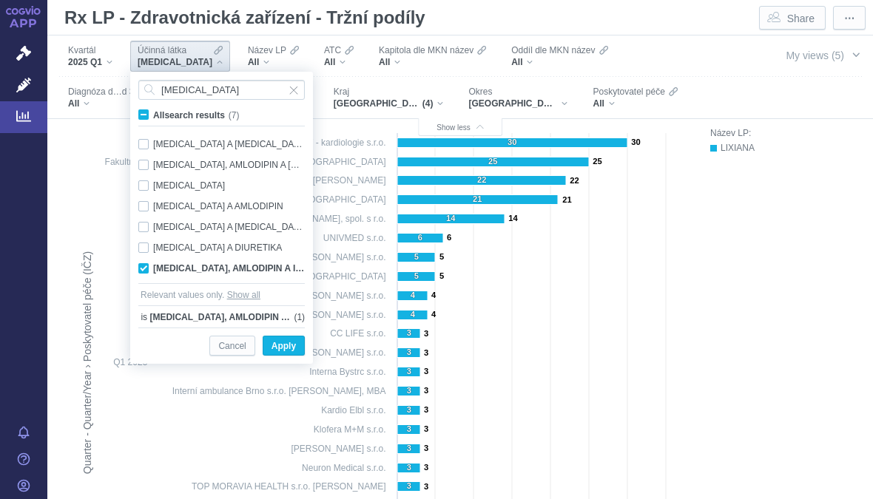
click at [299, 347] on button "Apply" at bounding box center [284, 346] width 42 height 20
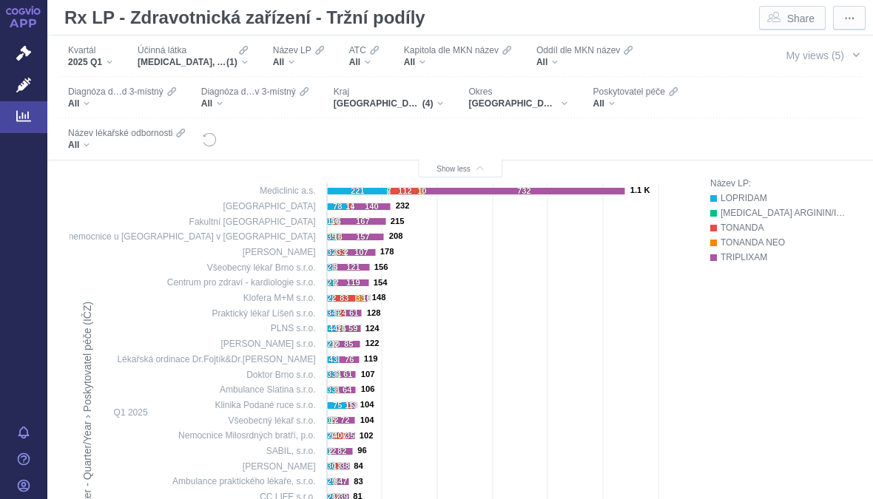
scroll to position [584, 0]
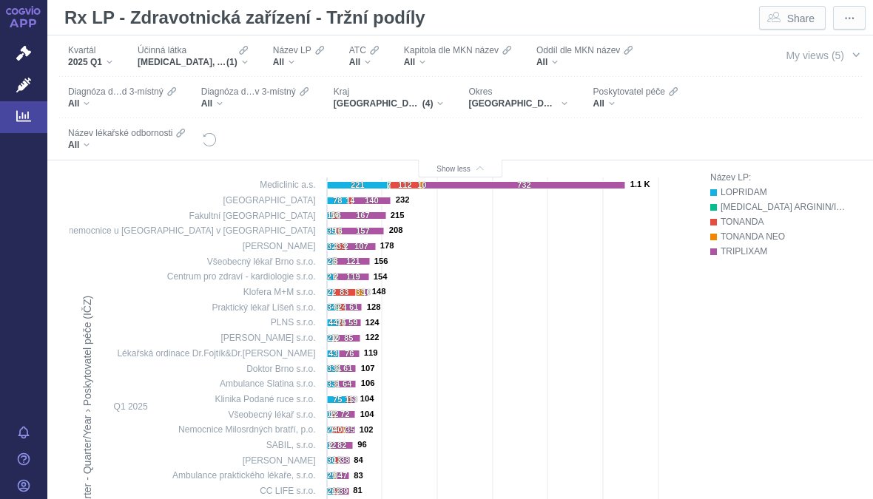
click at [240, 64] on div "PERINDOPRIL, AMLODIPIN A INDAPAMID (1)" at bounding box center [193, 62] width 110 height 12
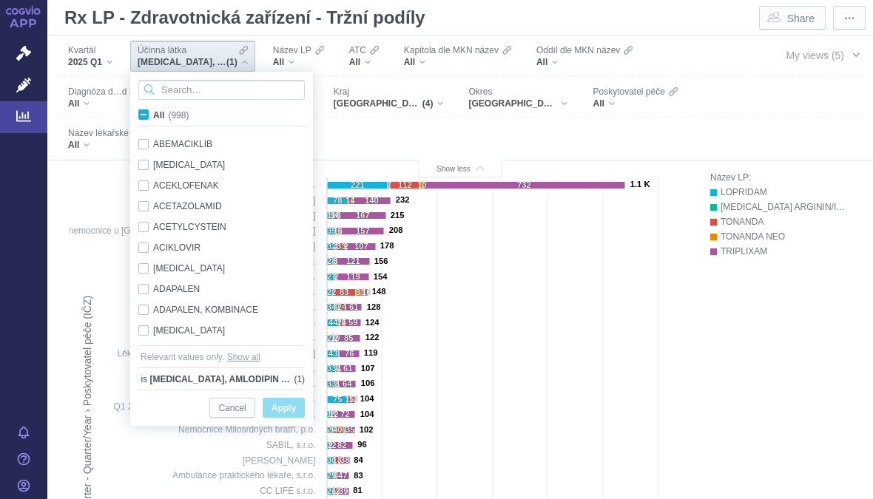
click at [244, 97] on input "Search attribute values" at bounding box center [221, 90] width 166 height 20
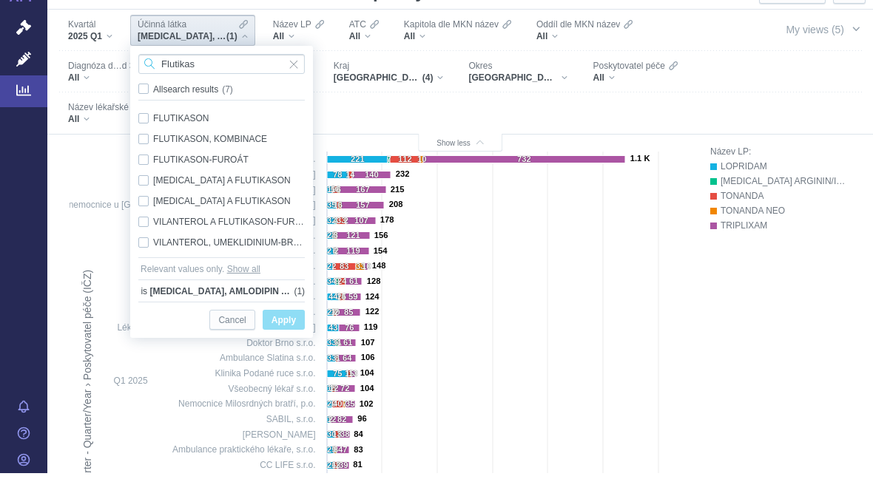
type input "Flutikas"
click at [0, 0] on span "Only" at bounding box center [0, 0] width 0 height 0
checkbox input "true"
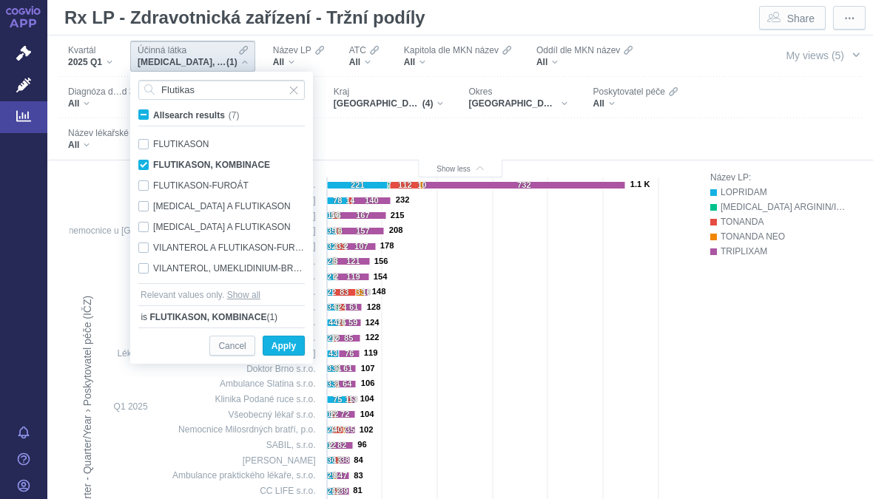
click at [293, 351] on span "Apply" at bounding box center [284, 346] width 24 height 18
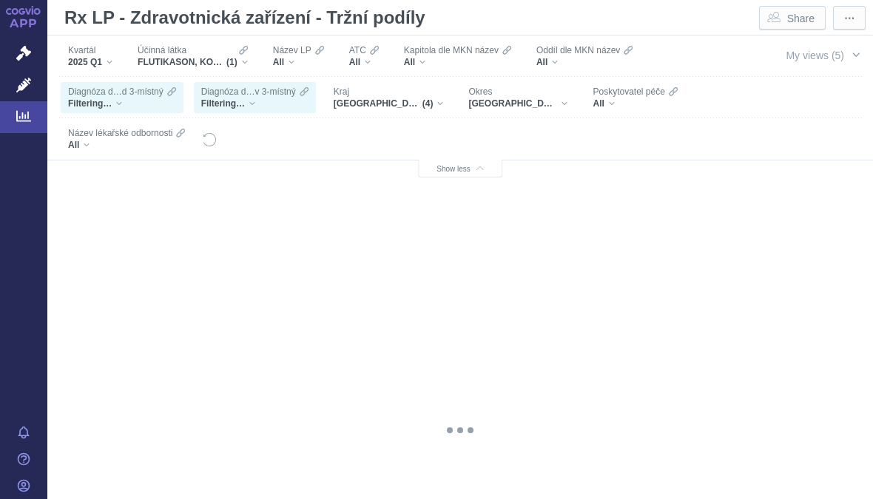
click at [306, 55] on span "Název LP" at bounding box center [292, 50] width 38 height 12
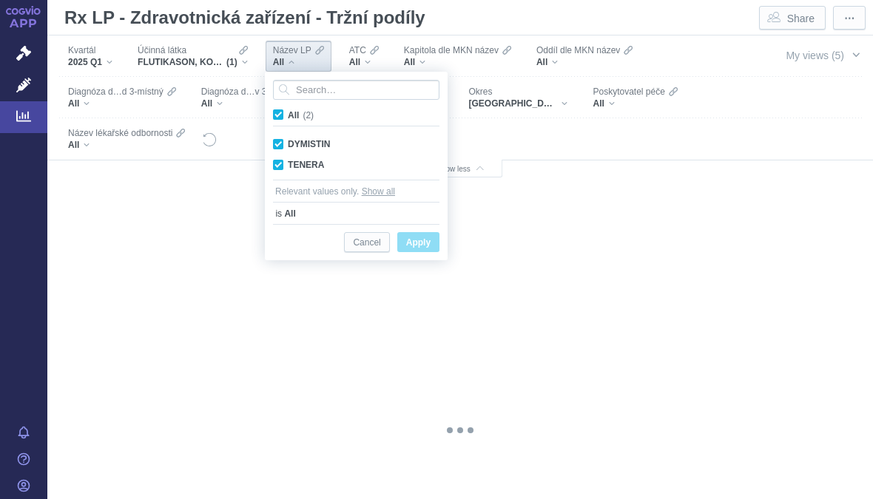
click at [424, 243] on span "Apply" at bounding box center [418, 243] width 24 height 18
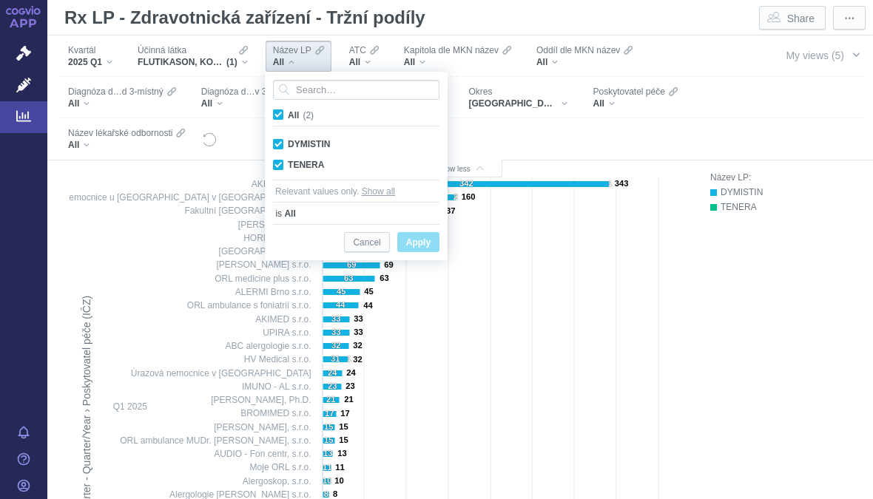
click at [749, 104] on div "Kvartál 2025 Q1 Účinná látka FLUTIKASON, KOMBINACE (1) Název LP All ATC All Kap…" at bounding box center [404, 98] width 693 height 124
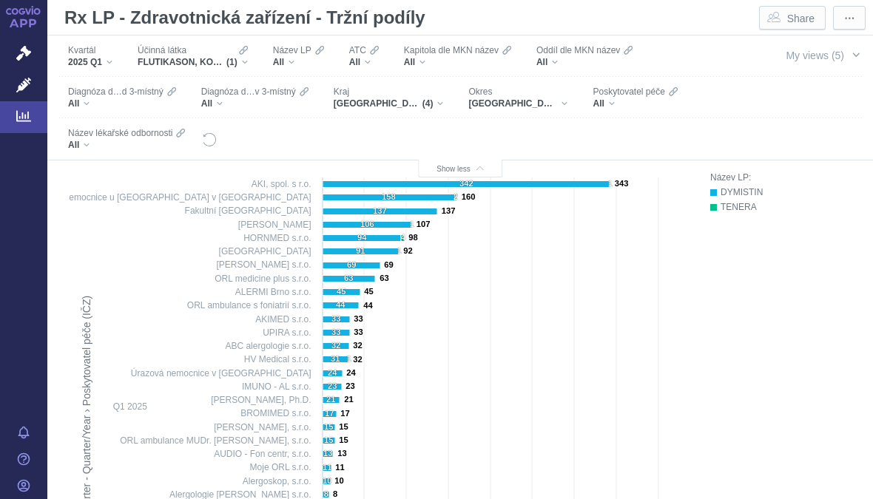
click at [109, 64] on div "2025 Q1" at bounding box center [90, 62] width 44 height 12
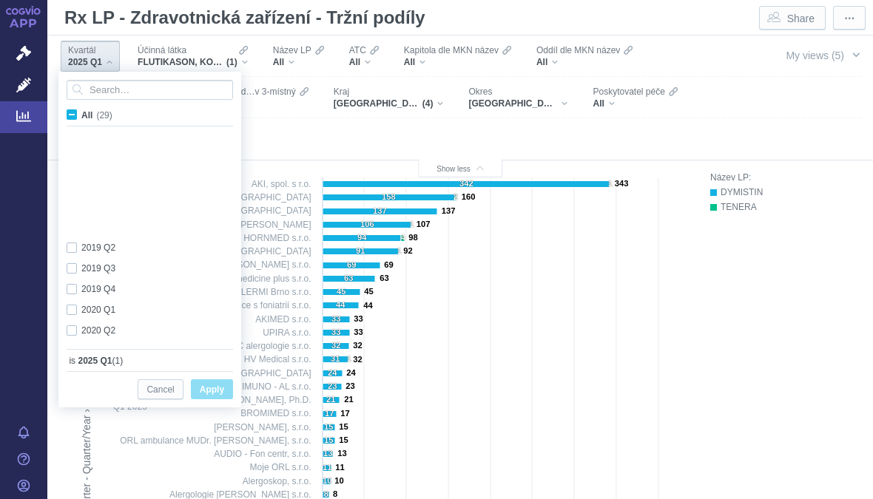
scroll to position [394, 0]
click at [762, 112] on div "Kvartál 2025 Q1 Účinná látka FLUTIKASON, KOMBINACE (1) Název LP All ATC All Kap…" at bounding box center [460, 98] width 826 height 125
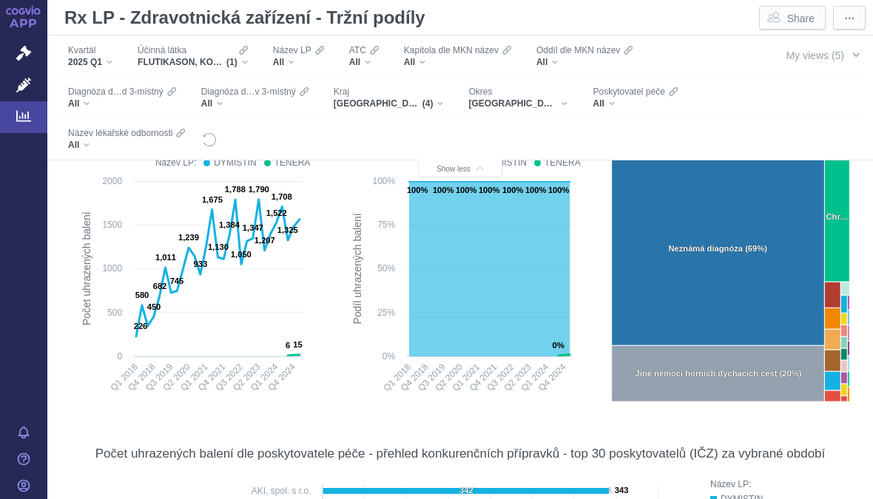
scroll to position [277, 0]
